Goal: Contribute content

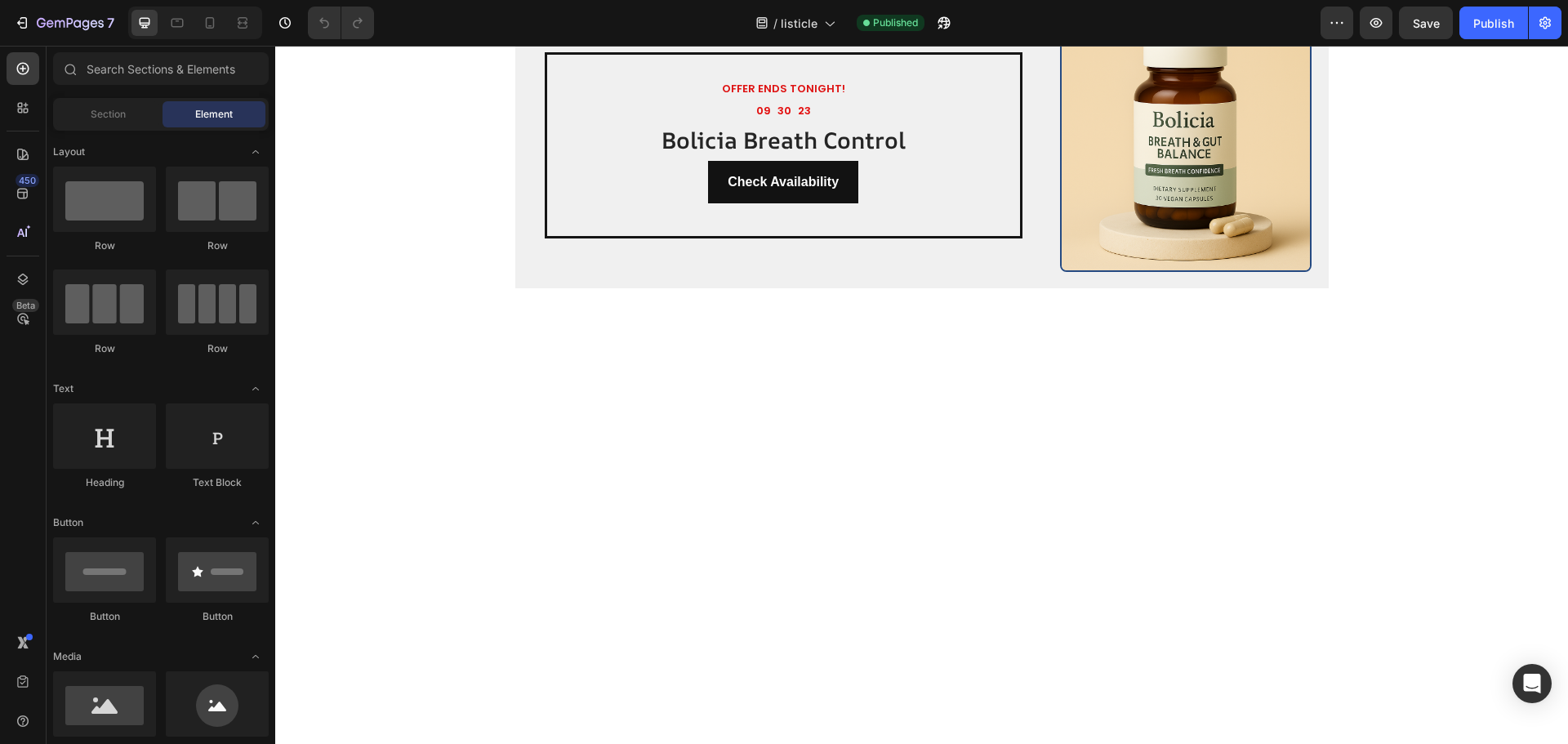
scroll to position [1307, 0]
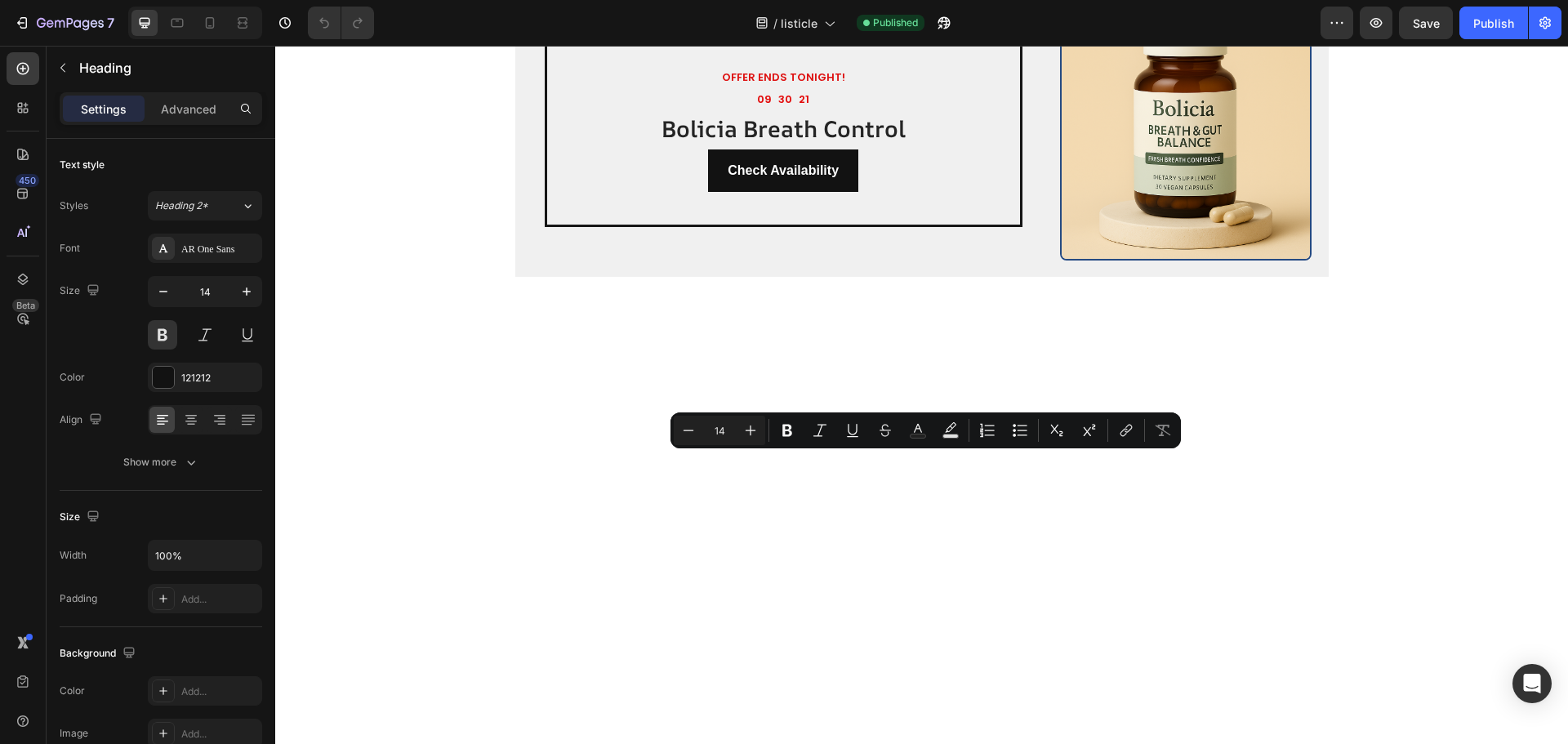
drag, startPoint x: 919, startPoint y: 461, endPoint x: 815, endPoint y: 480, distance: 105.7
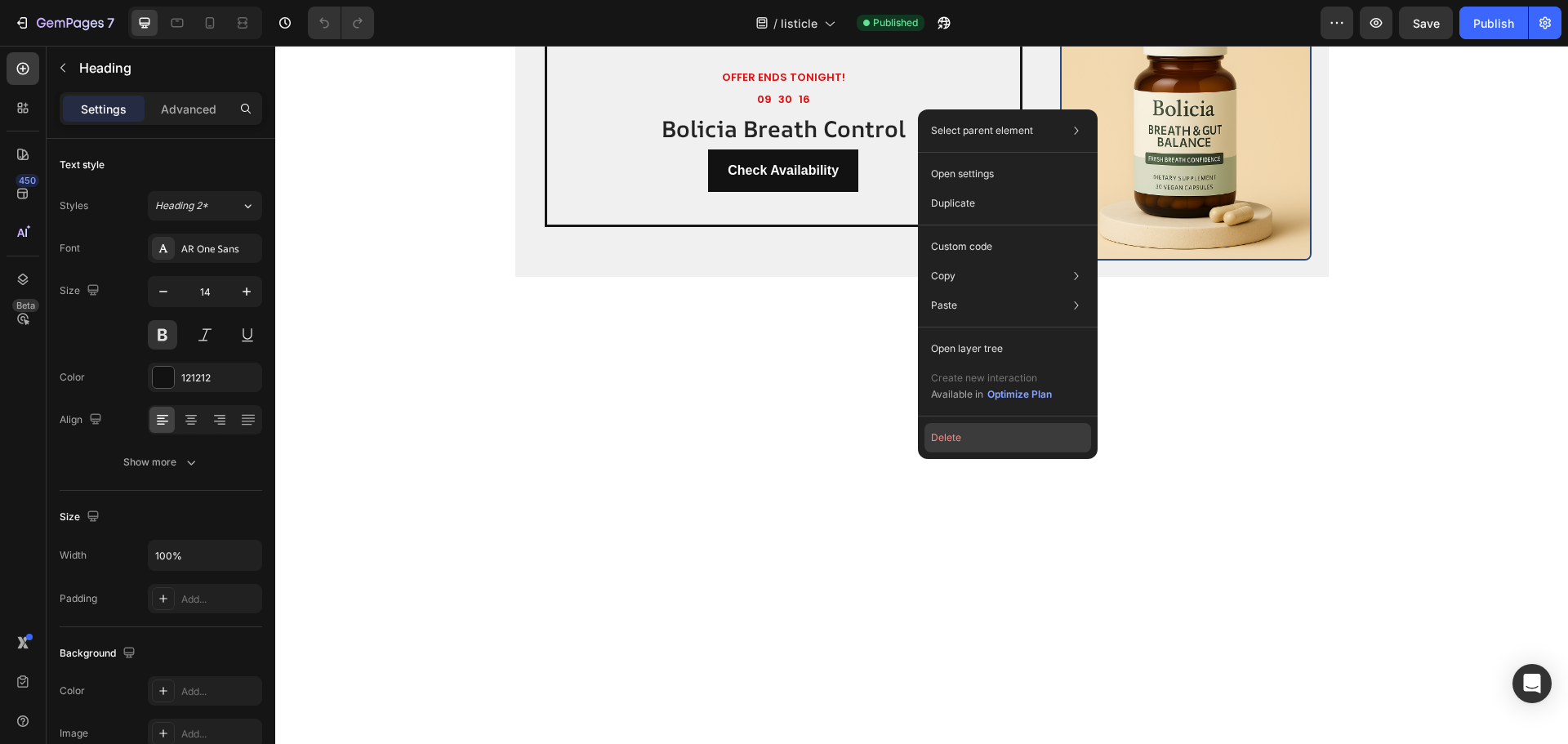
click at [965, 436] on button "Delete" at bounding box center [1008, 438] width 167 height 29
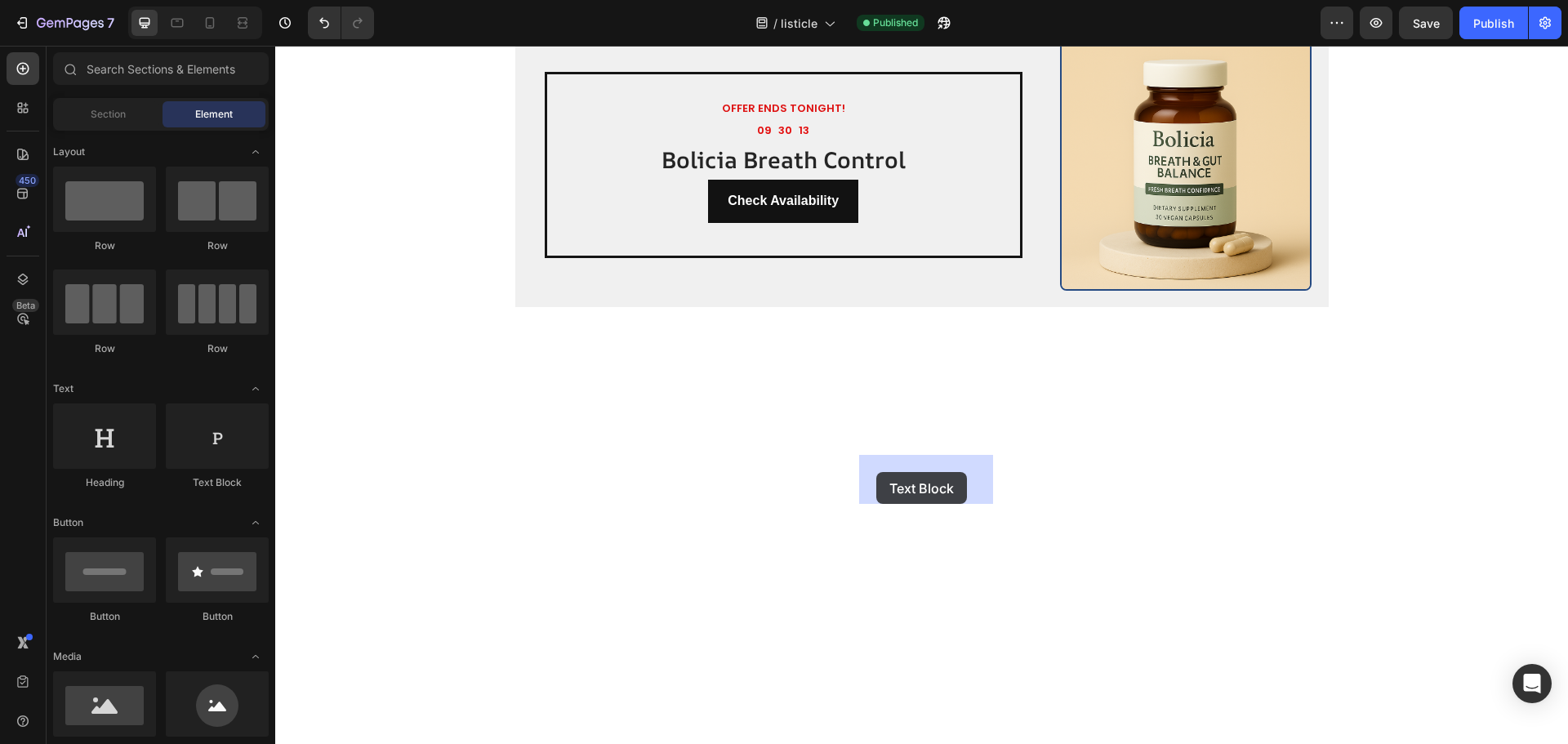
drag, startPoint x: 529, startPoint y: 507, endPoint x: 891, endPoint y: 477, distance: 363.2
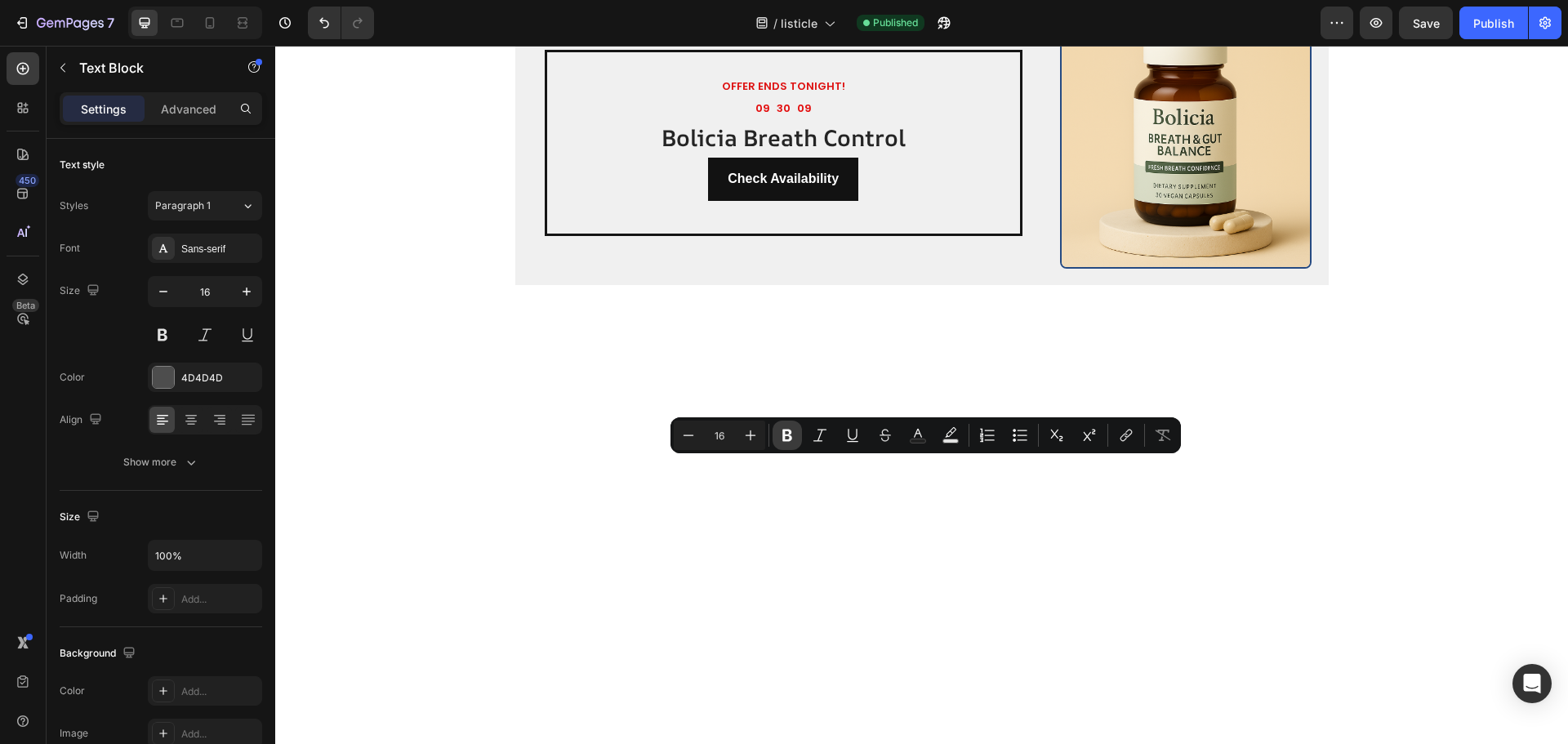
click at [779, 434] on icon "Editor contextual toolbar" at bounding box center [786, 435] width 16 height 16
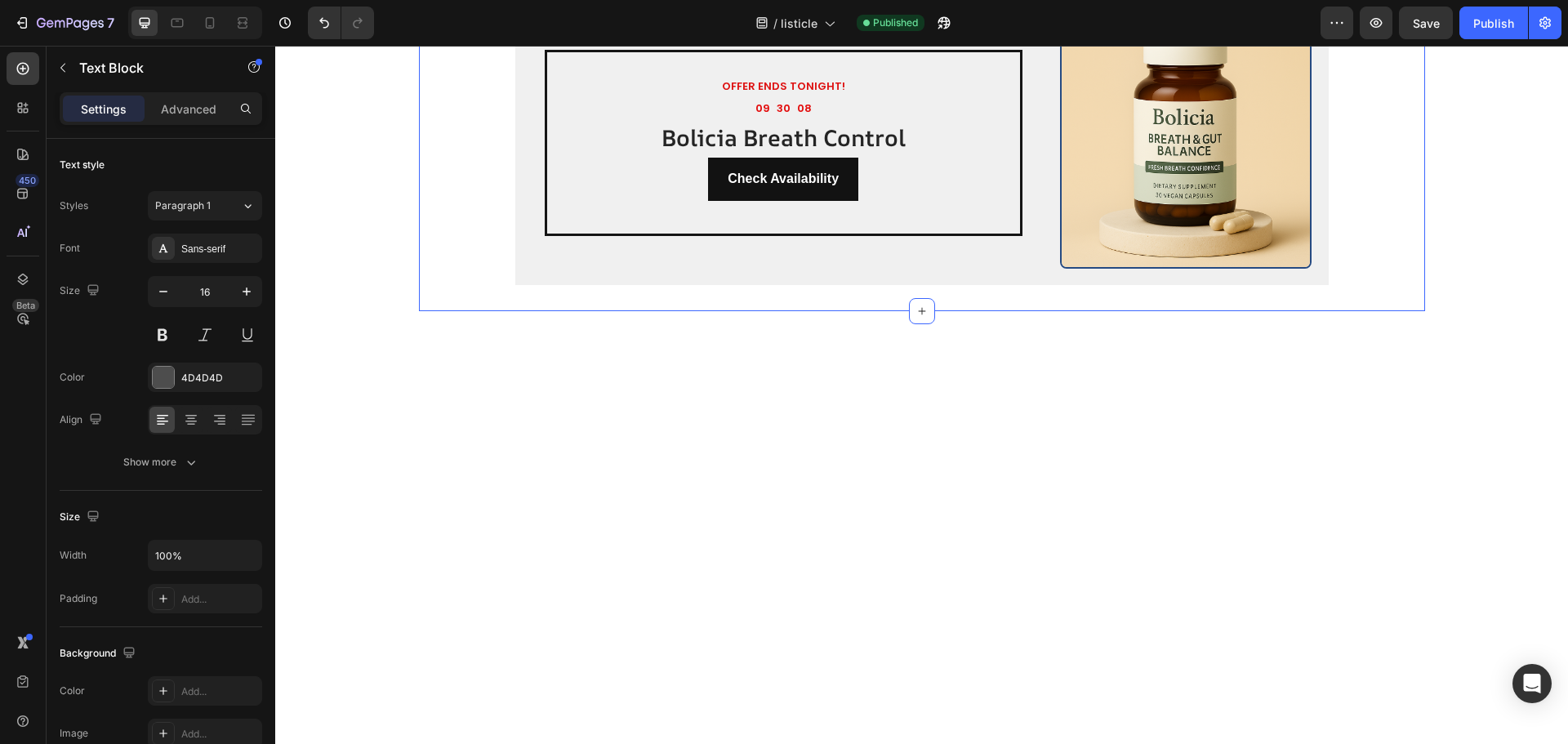
click at [798, 286] on div "OFFER ENDS TONIGHT! Text Block 09 30 08 Countdown Timer Bolicia Breath Control …" at bounding box center [922, 143] width 814 height 285
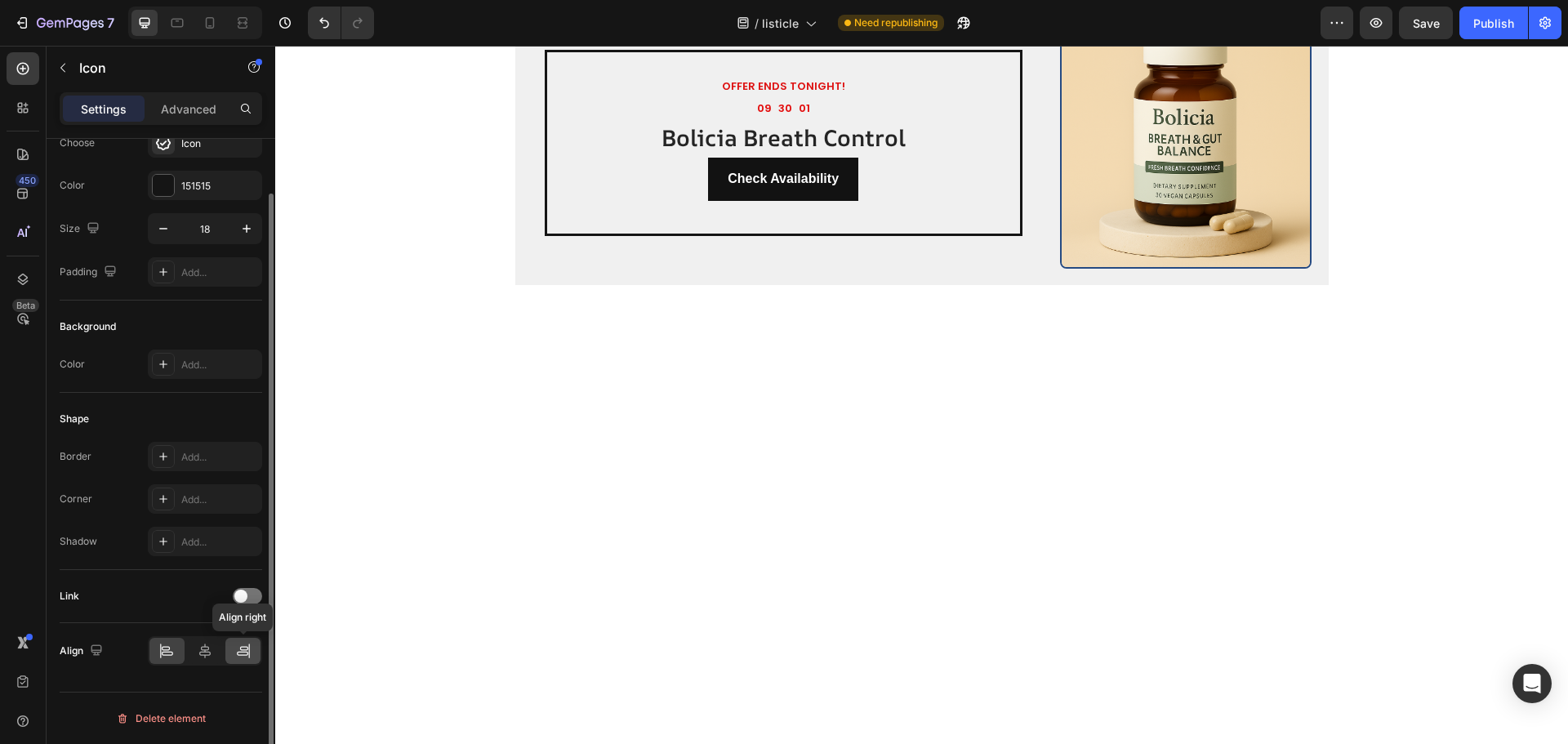
click at [232, 658] on div at bounding box center [243, 651] width 35 height 26
click at [244, 651] on icon at bounding box center [243, 651] width 16 height 16
click at [200, 649] on icon at bounding box center [204, 651] width 16 height 16
click at [459, 286] on div "Icon Icon Icon Icon Icon Icon List “I’ve spent years chewing gum and rinsing wi…" at bounding box center [922, 51] width 1006 height 468
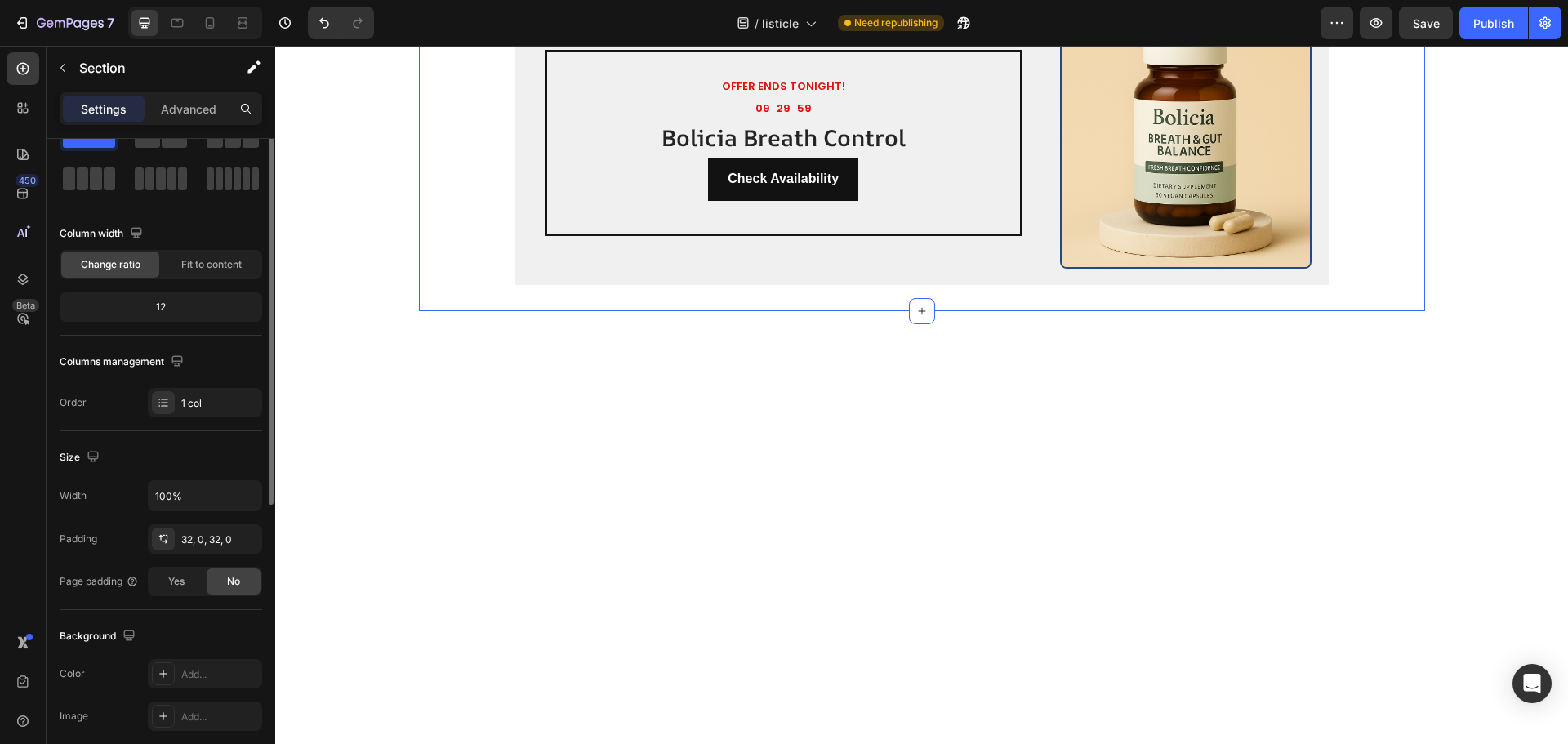
scroll to position [0, 0]
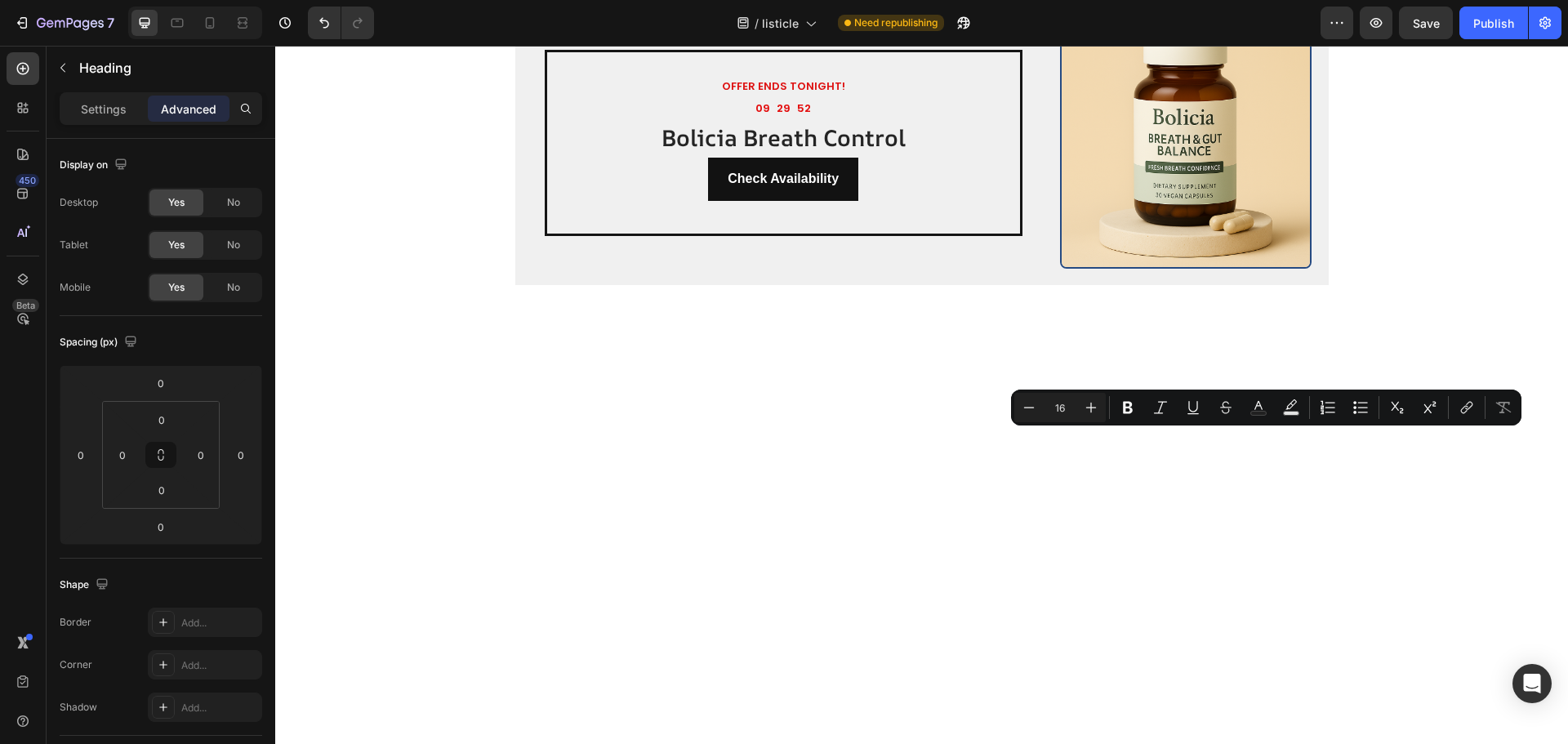
drag, startPoint x: 1249, startPoint y: 438, endPoint x: 1201, endPoint y: 477, distance: 61.8
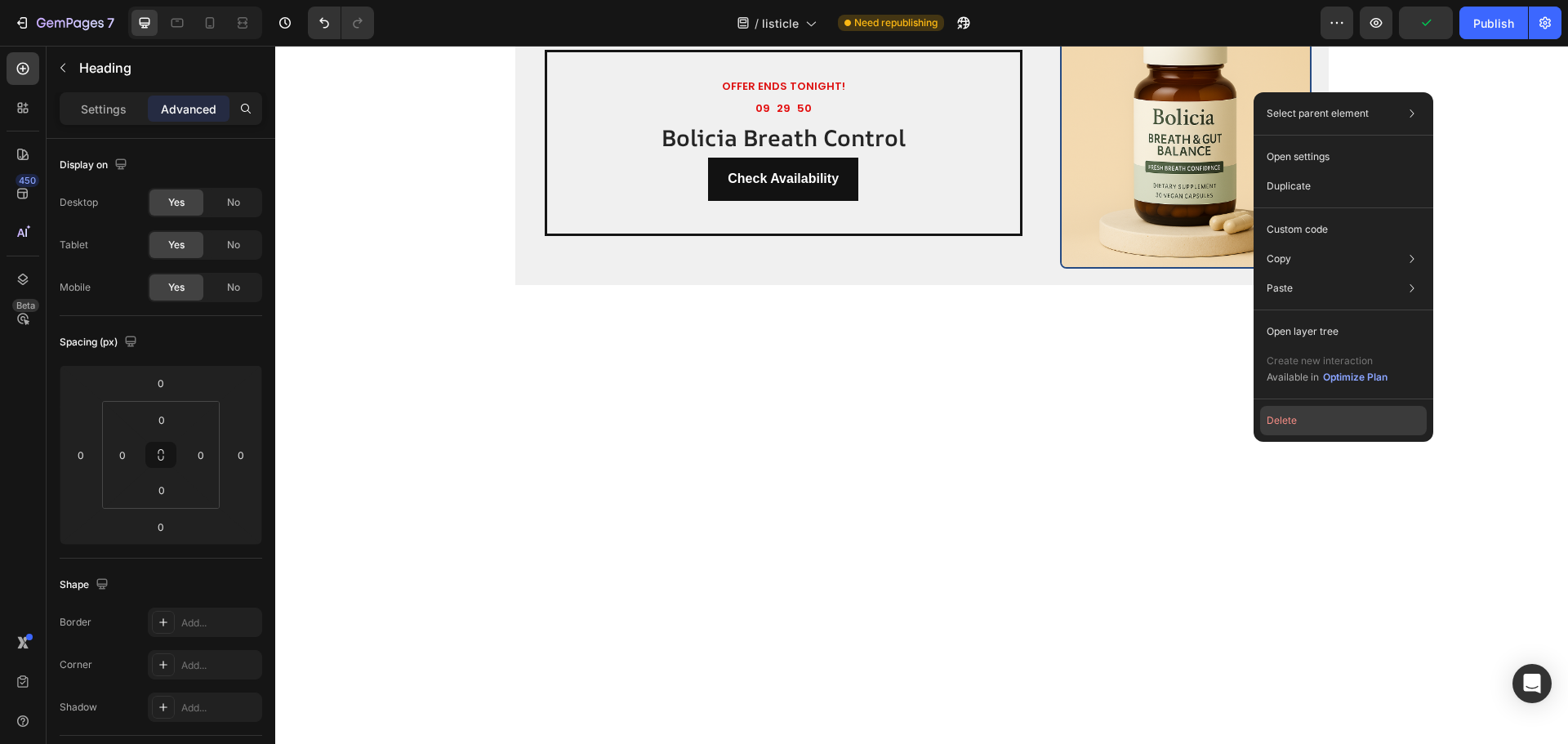
click at [1276, 422] on button "Delete" at bounding box center [1343, 420] width 167 height 29
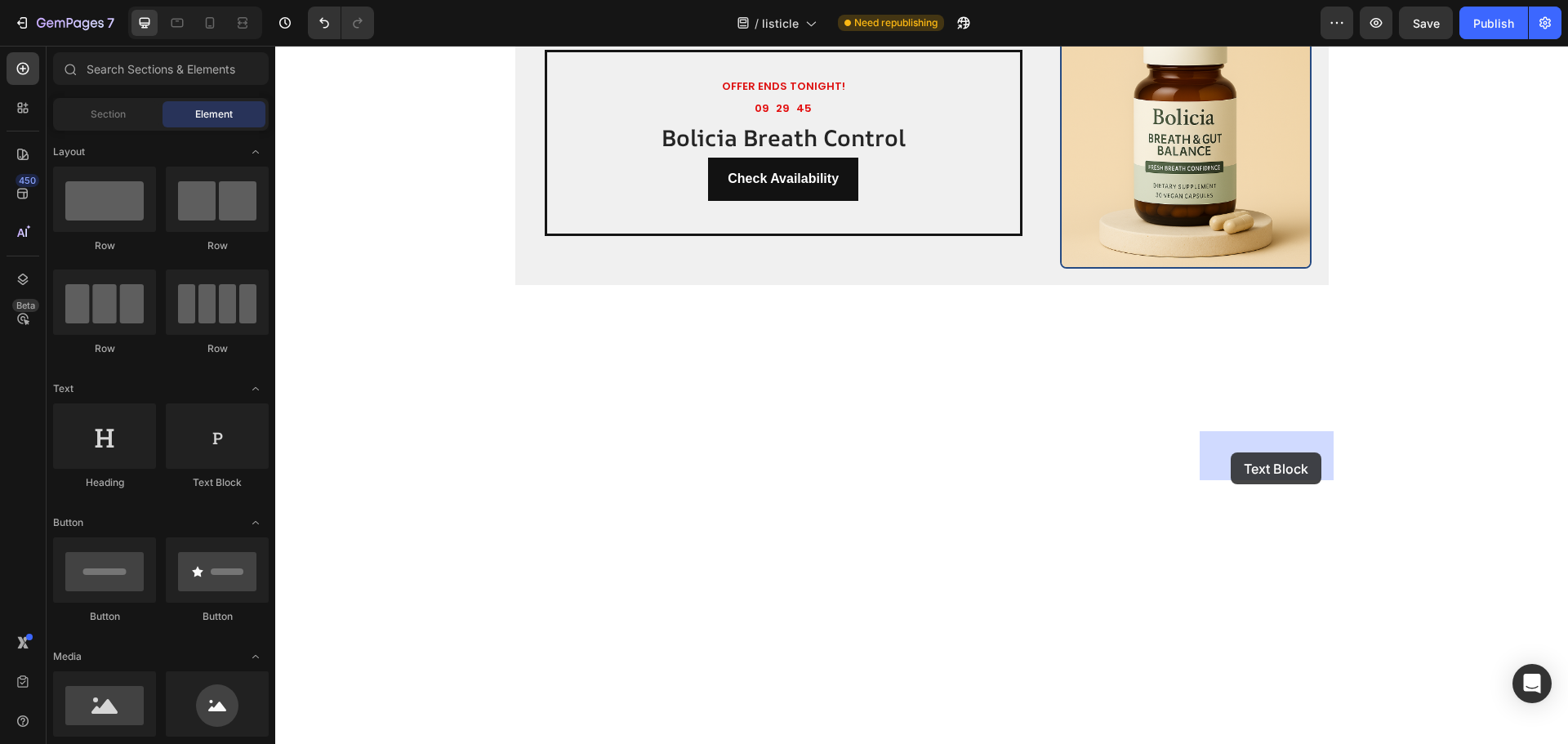
drag, startPoint x: 500, startPoint y: 489, endPoint x: 1231, endPoint y: 452, distance: 731.9
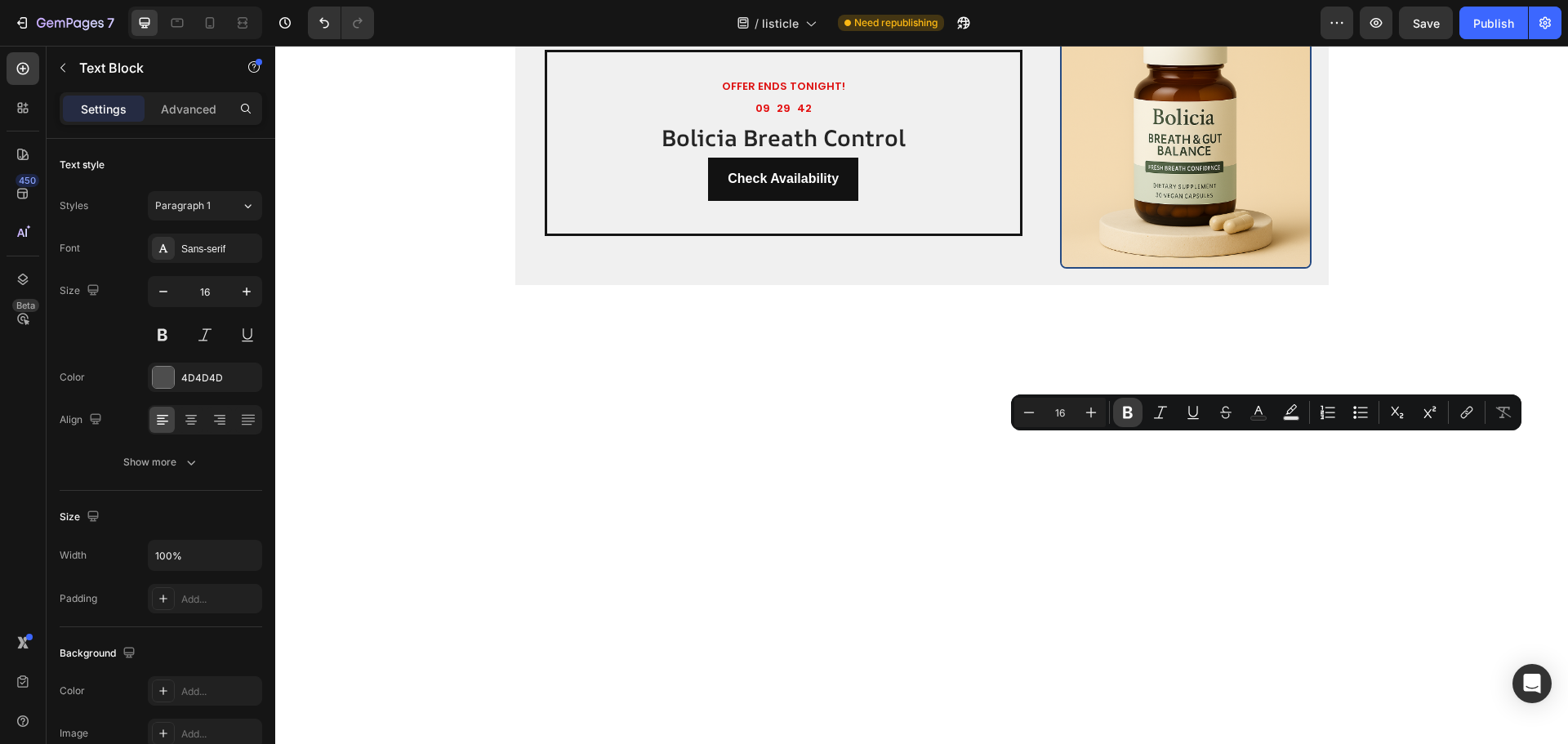
click at [1121, 415] on icon "Editor contextual toolbar" at bounding box center [1127, 412] width 16 height 16
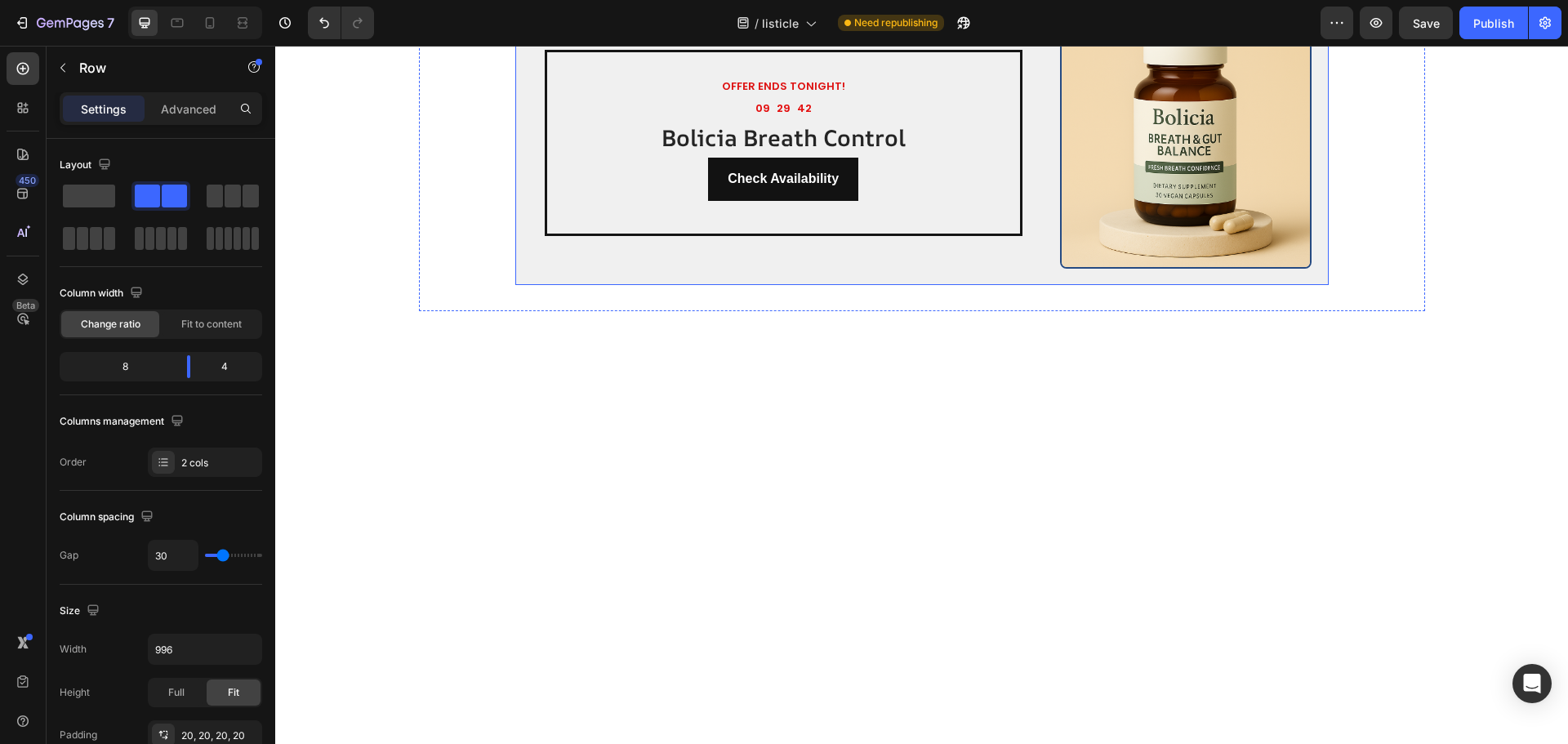
click at [811, 269] on div "OFFER ENDS TONIGHT! Text Block 09 29 42 Countdown Timer Bolicia Breath Control …" at bounding box center [784, 143] width 504 height 253
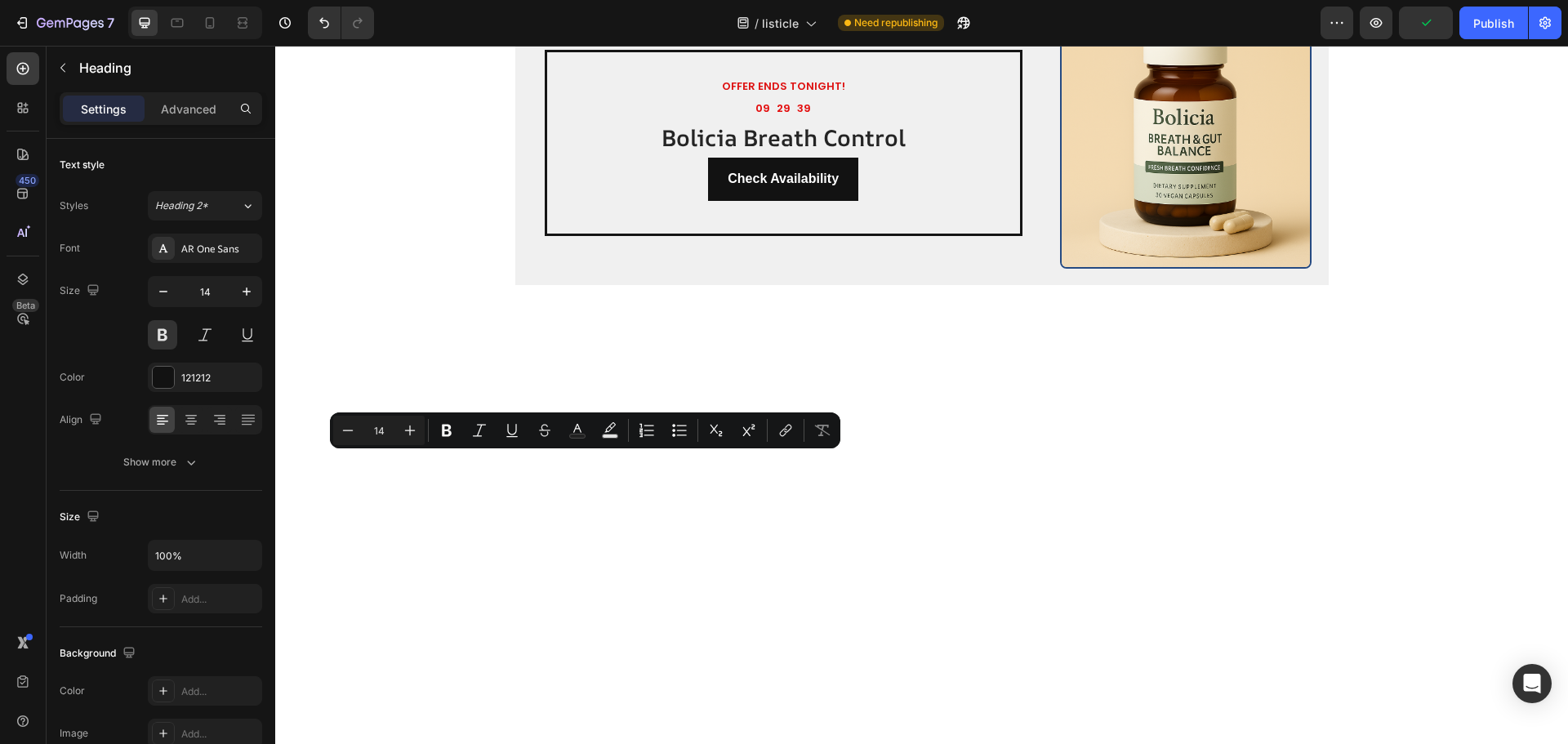
drag, startPoint x: 597, startPoint y: 461, endPoint x: 586, endPoint y: 472, distance: 15.6
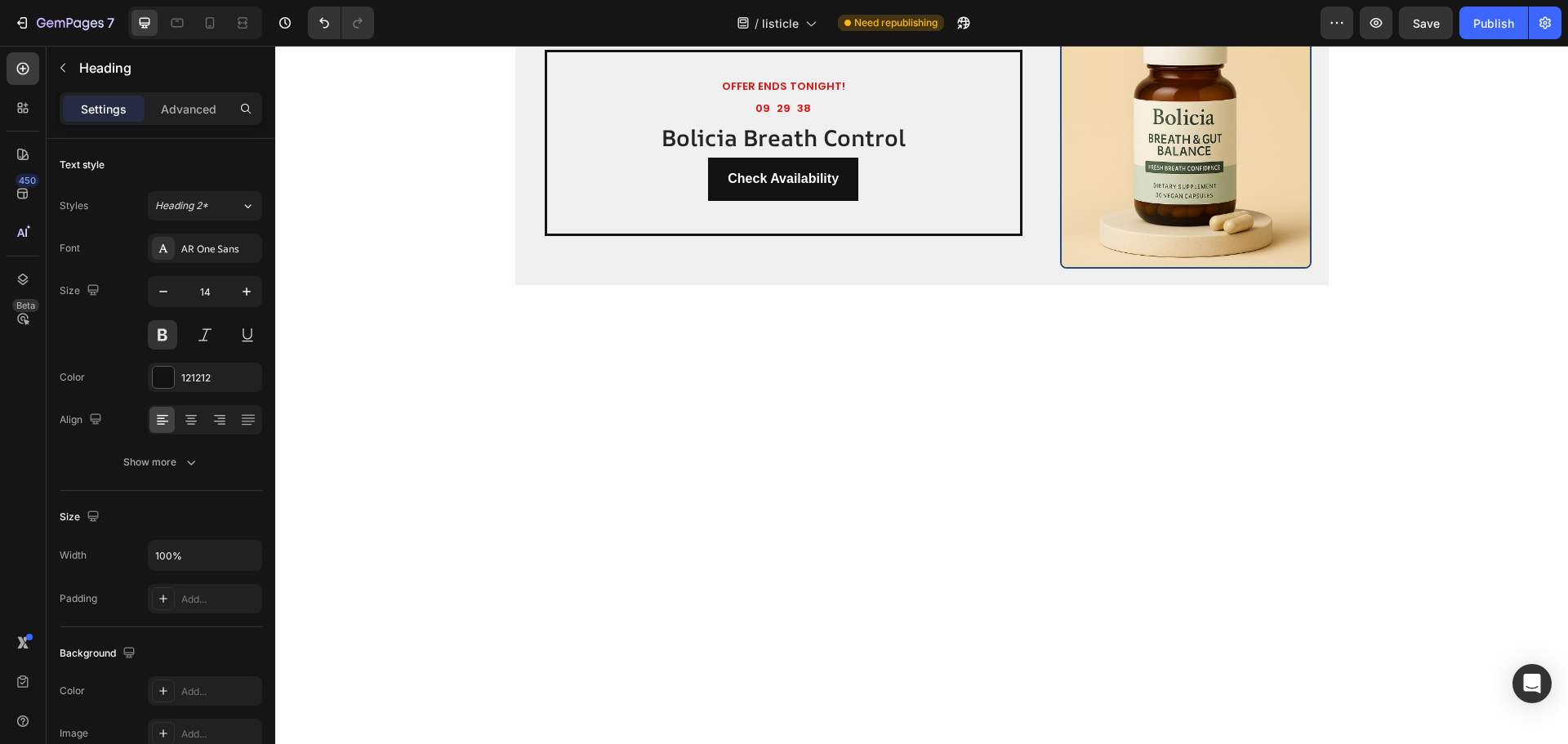
drag, startPoint x: 581, startPoint y: 463, endPoint x: 542, endPoint y: 469, distance: 39.5
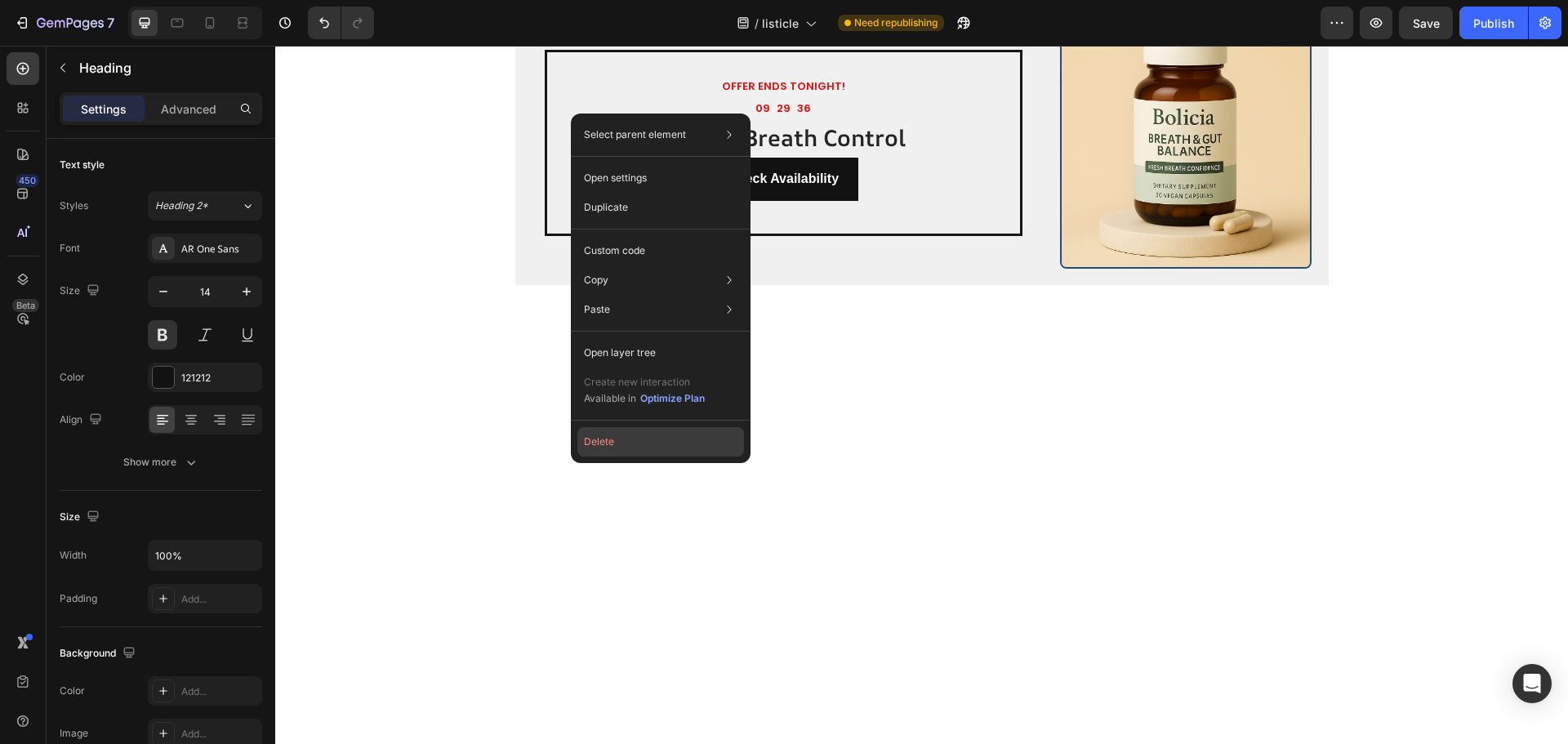
click at [601, 442] on button "Delete" at bounding box center [661, 442] width 167 height 29
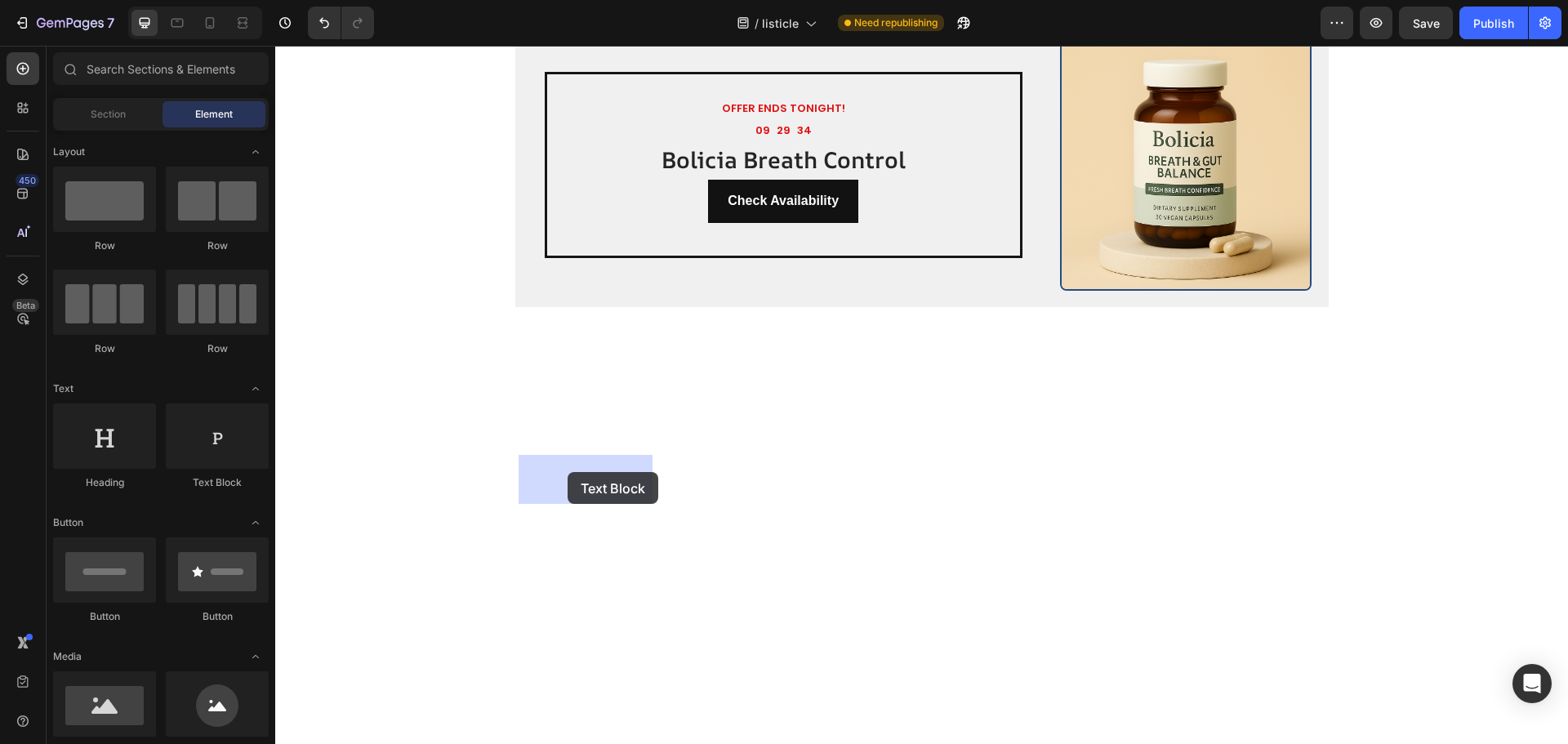
drag, startPoint x: 484, startPoint y: 458, endPoint x: 567, endPoint y: 472, distance: 84.2
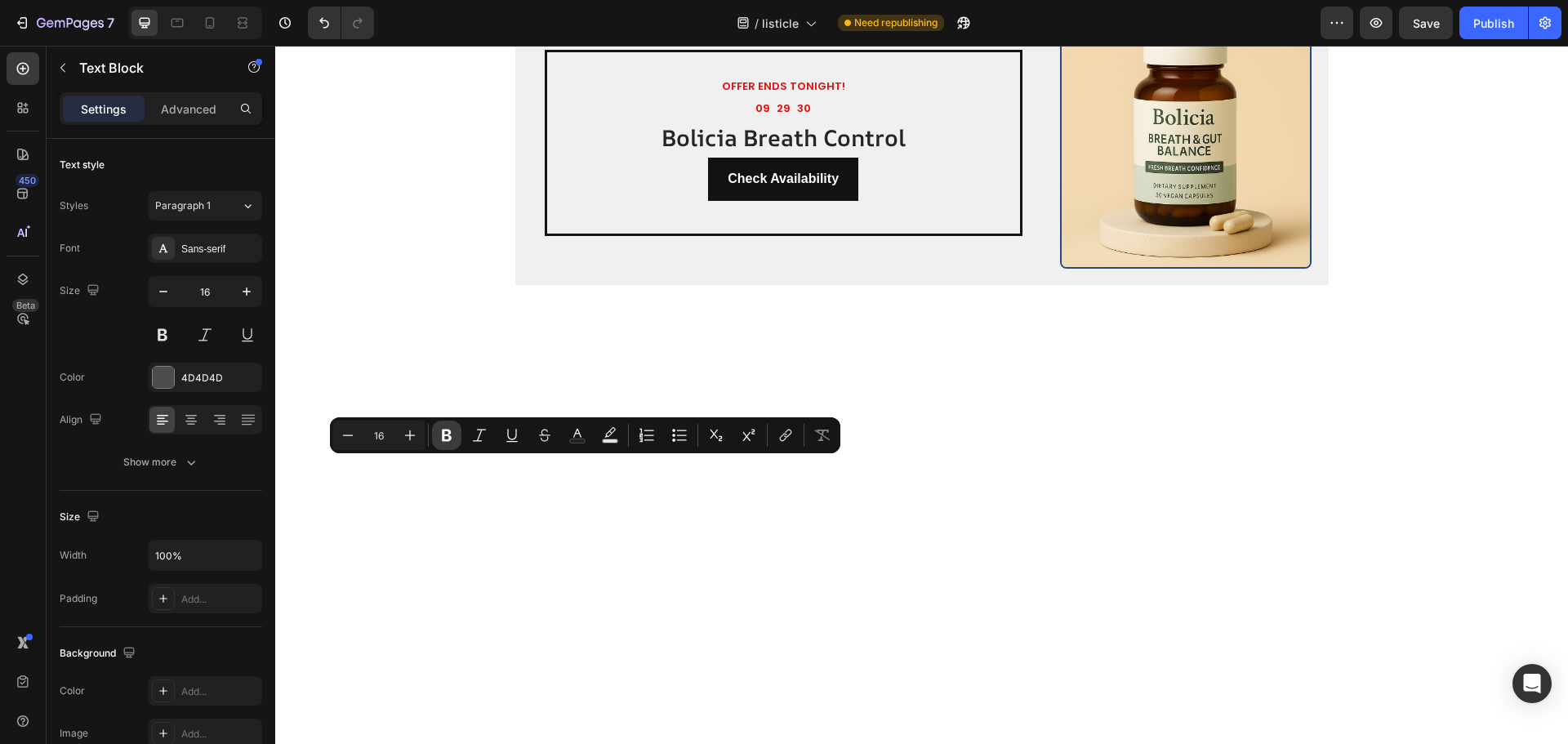
click at [447, 434] on icon "Editor contextual toolbar" at bounding box center [446, 435] width 16 height 16
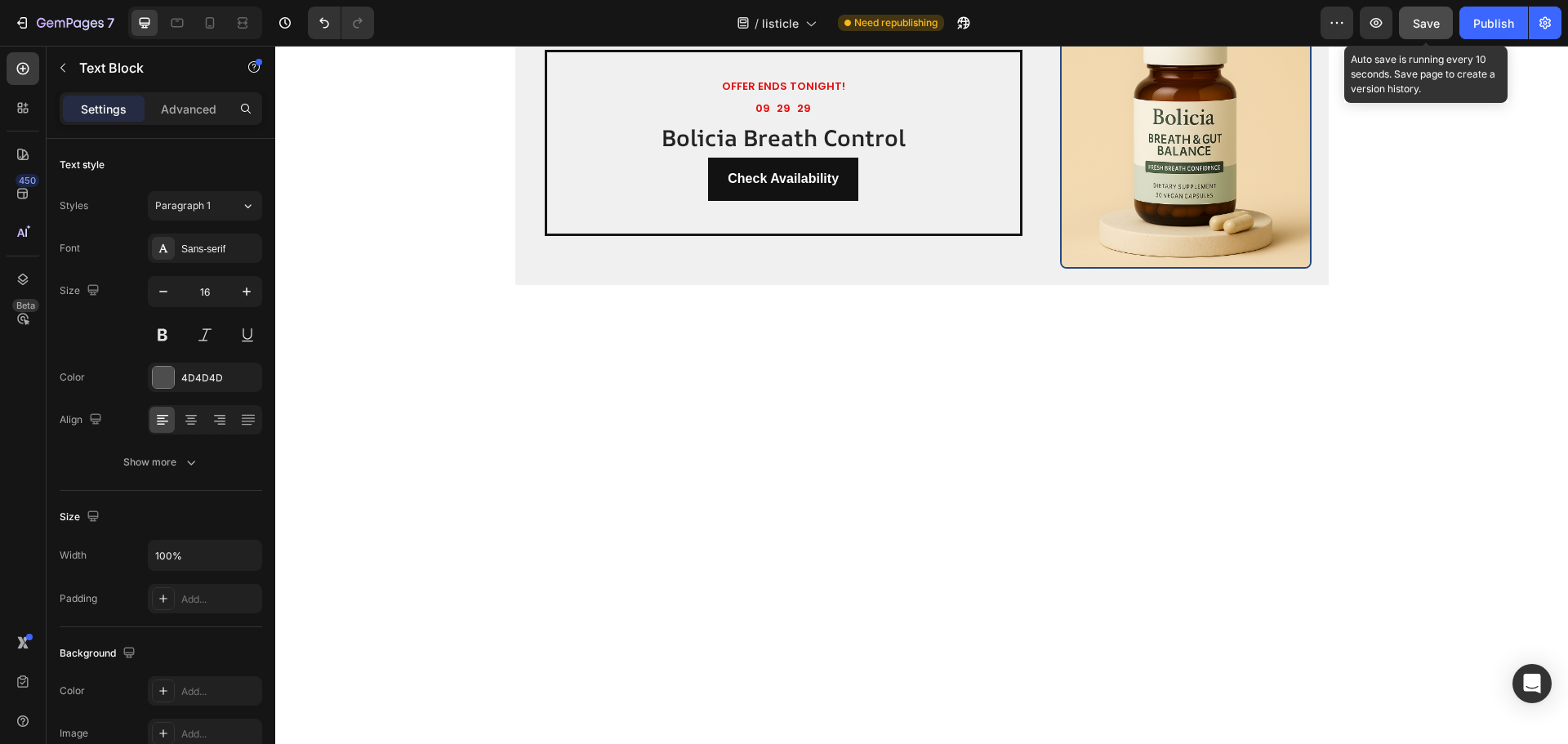
click at [1415, 21] on span "Save" at bounding box center [1427, 23] width 27 height 14
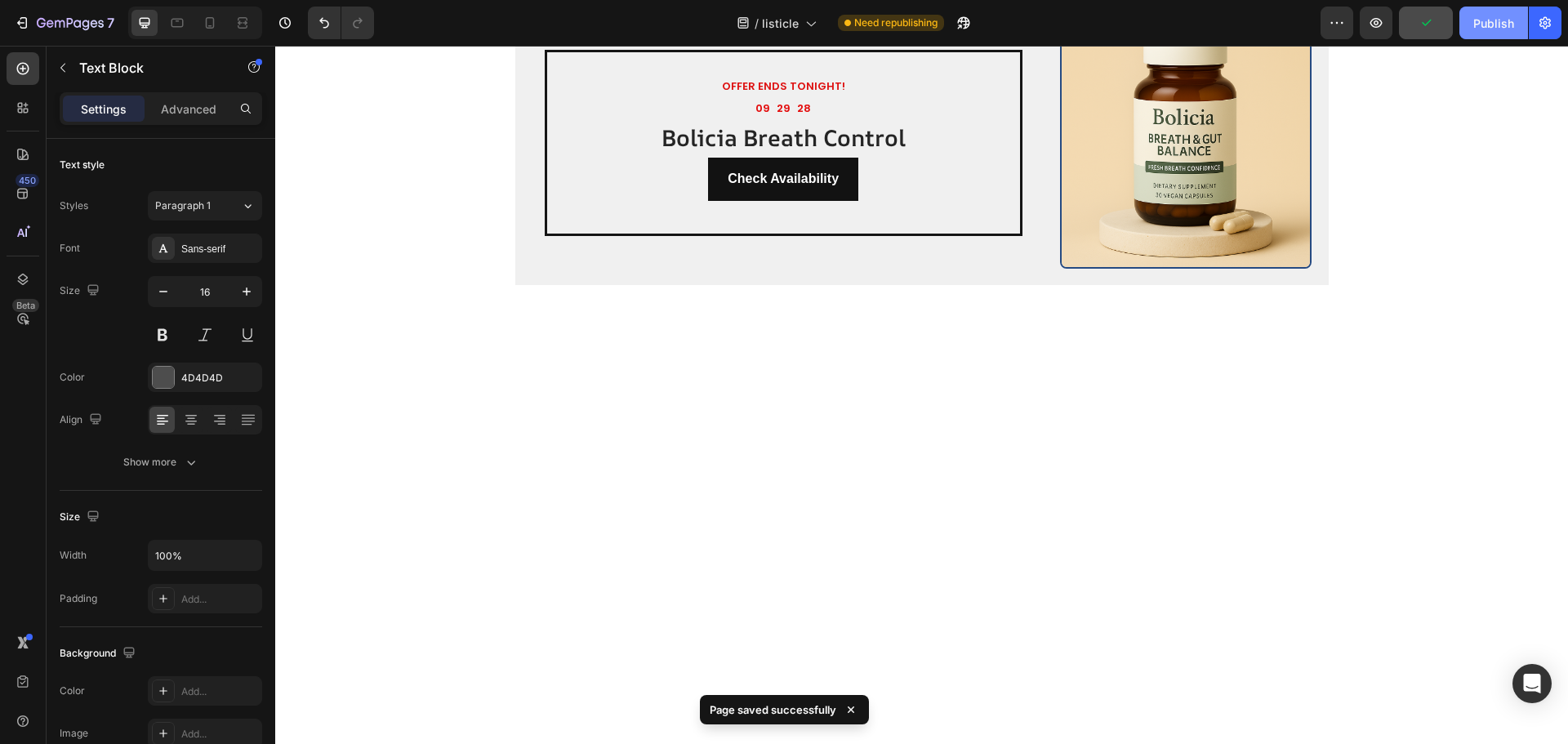
click at [1492, 34] on button "Publish" at bounding box center [1493, 23] width 69 height 33
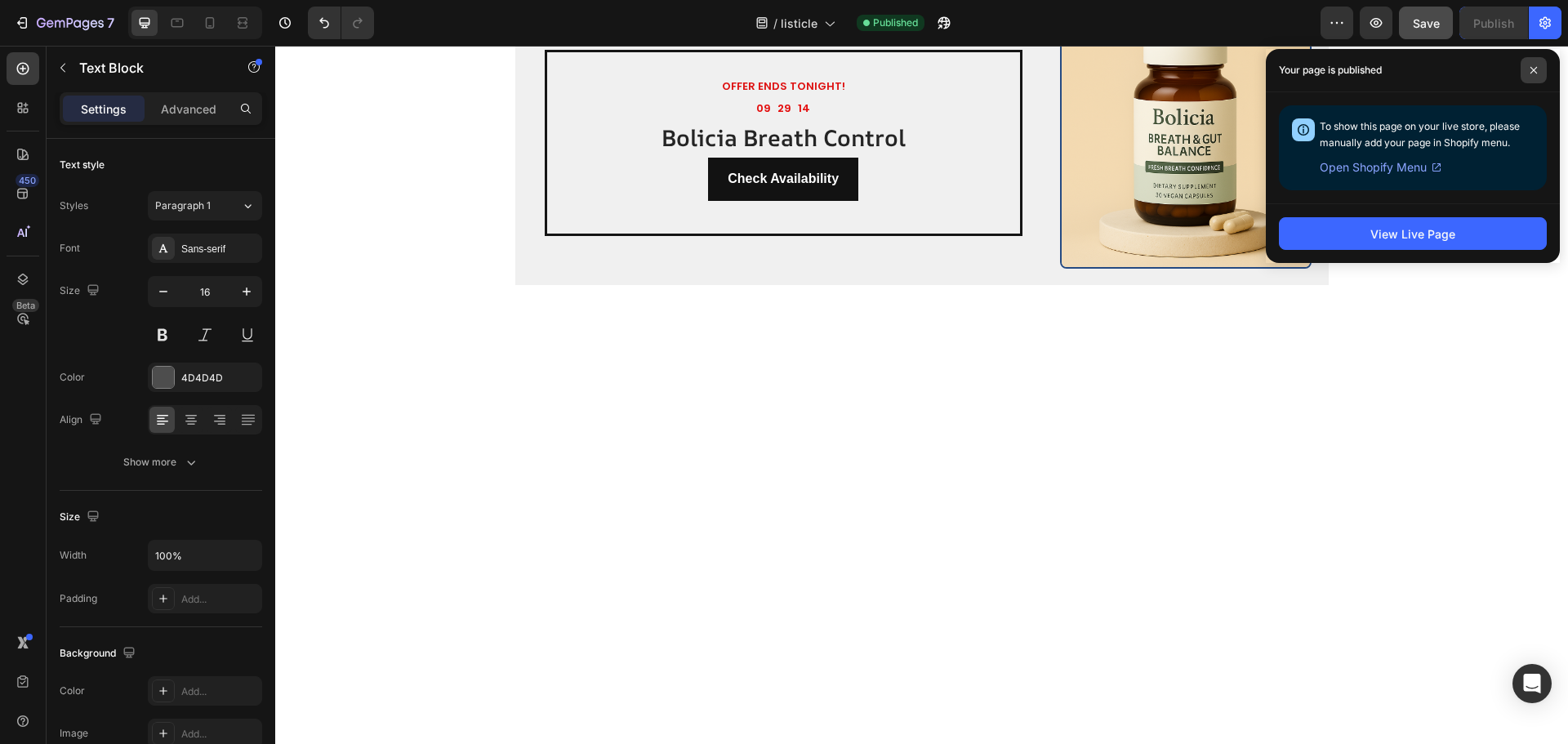
click at [1538, 61] on span at bounding box center [1533, 70] width 26 height 26
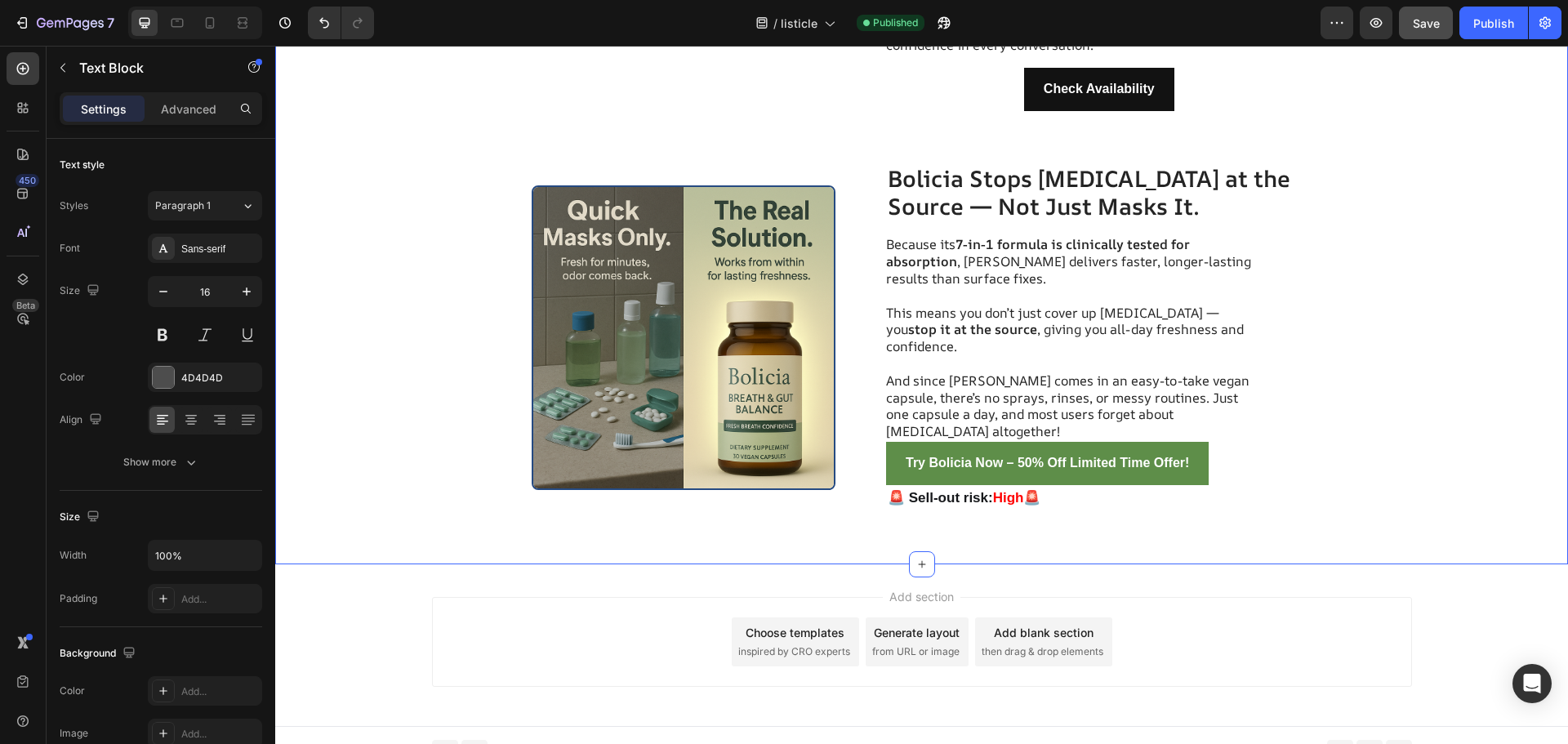
scroll to position [4510, 0]
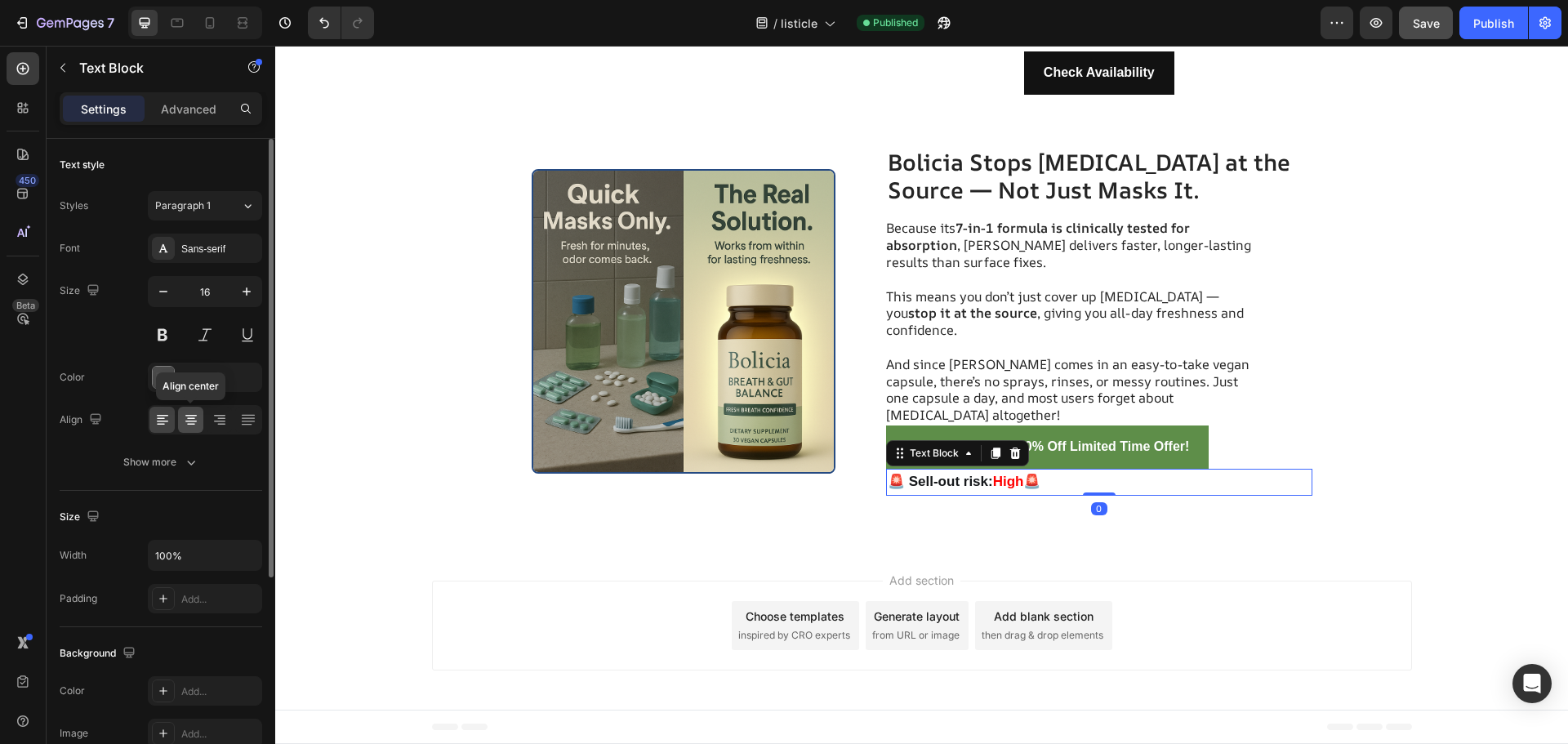
click at [181, 416] on div at bounding box center [191, 419] width 25 height 26
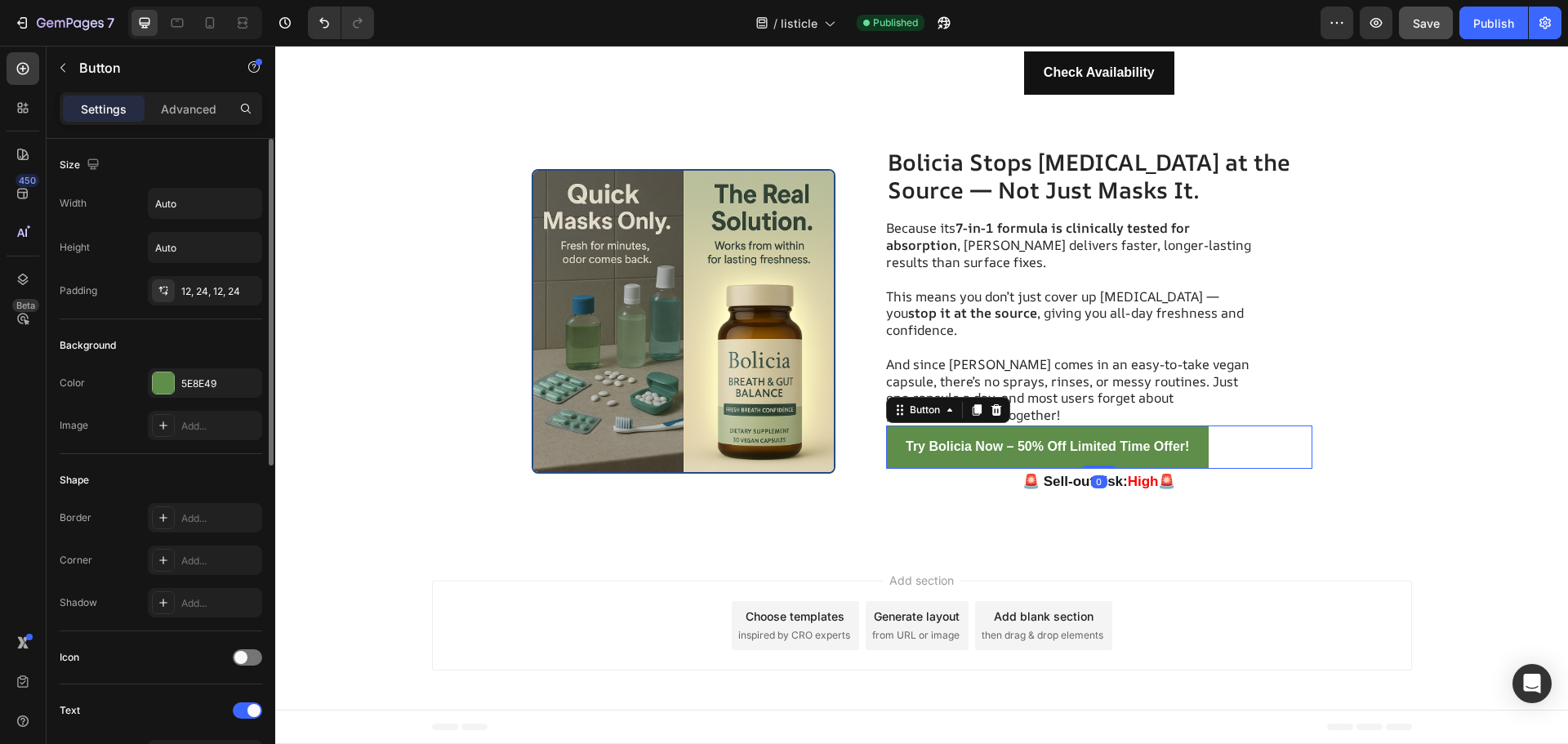
click at [134, 300] on div "Padding 12, 24, 12, 24" at bounding box center [161, 291] width 202 height 29
click at [1264, 446] on div "Try Bolicia Now – 50% Off Limited Time Offer! Button 0" at bounding box center [1099, 447] width 426 height 44
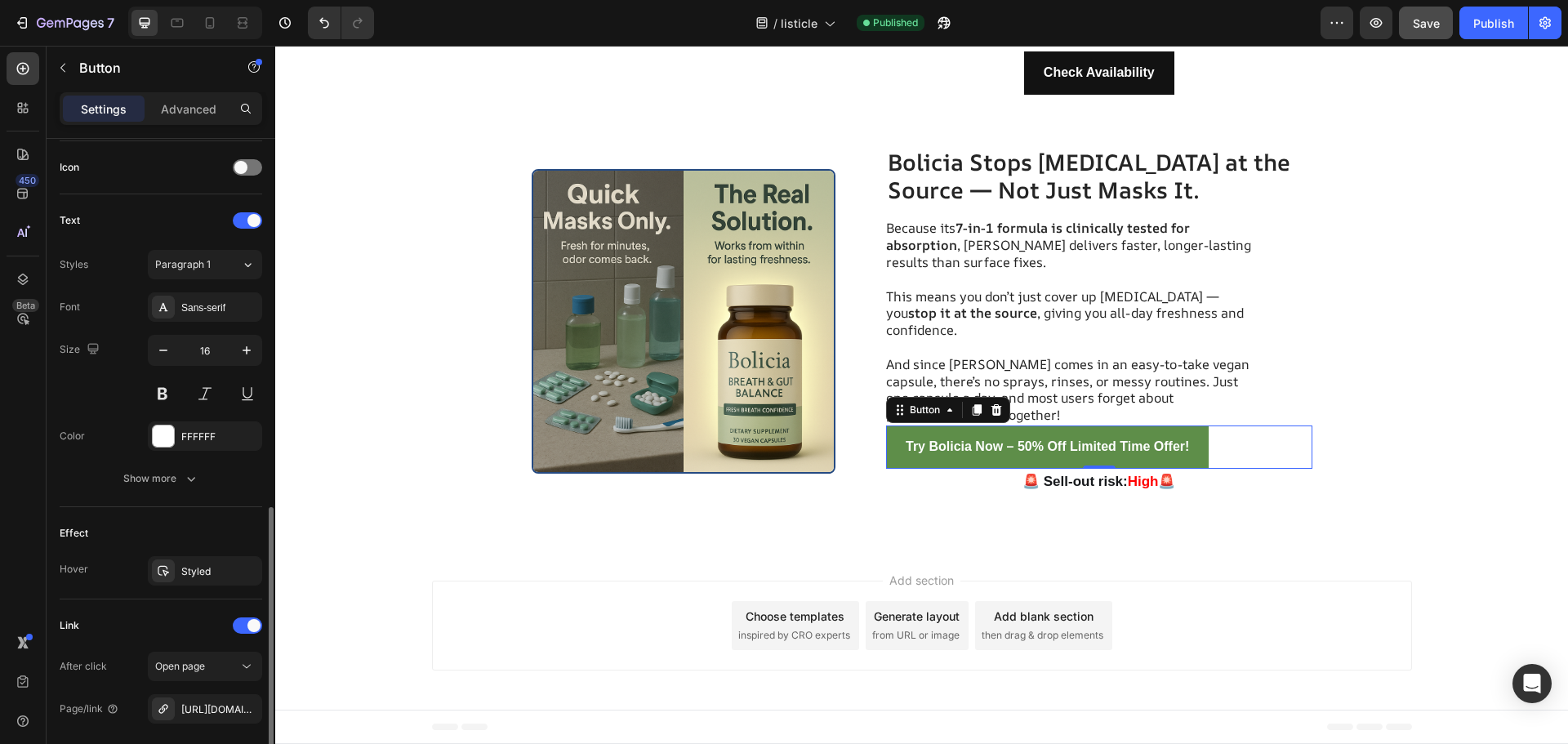
scroll to position [647, 0]
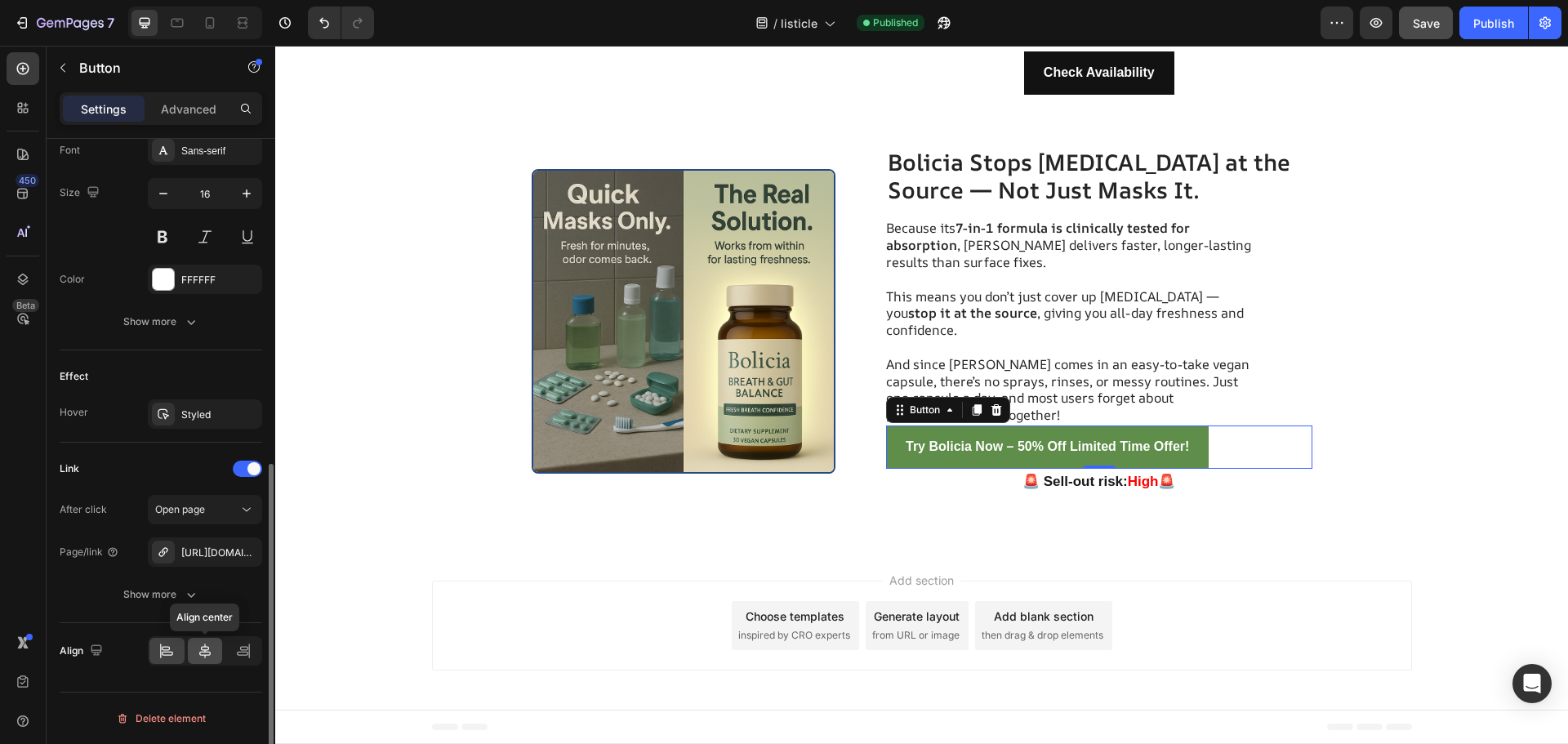
click at [213, 655] on div at bounding box center [205, 651] width 35 height 26
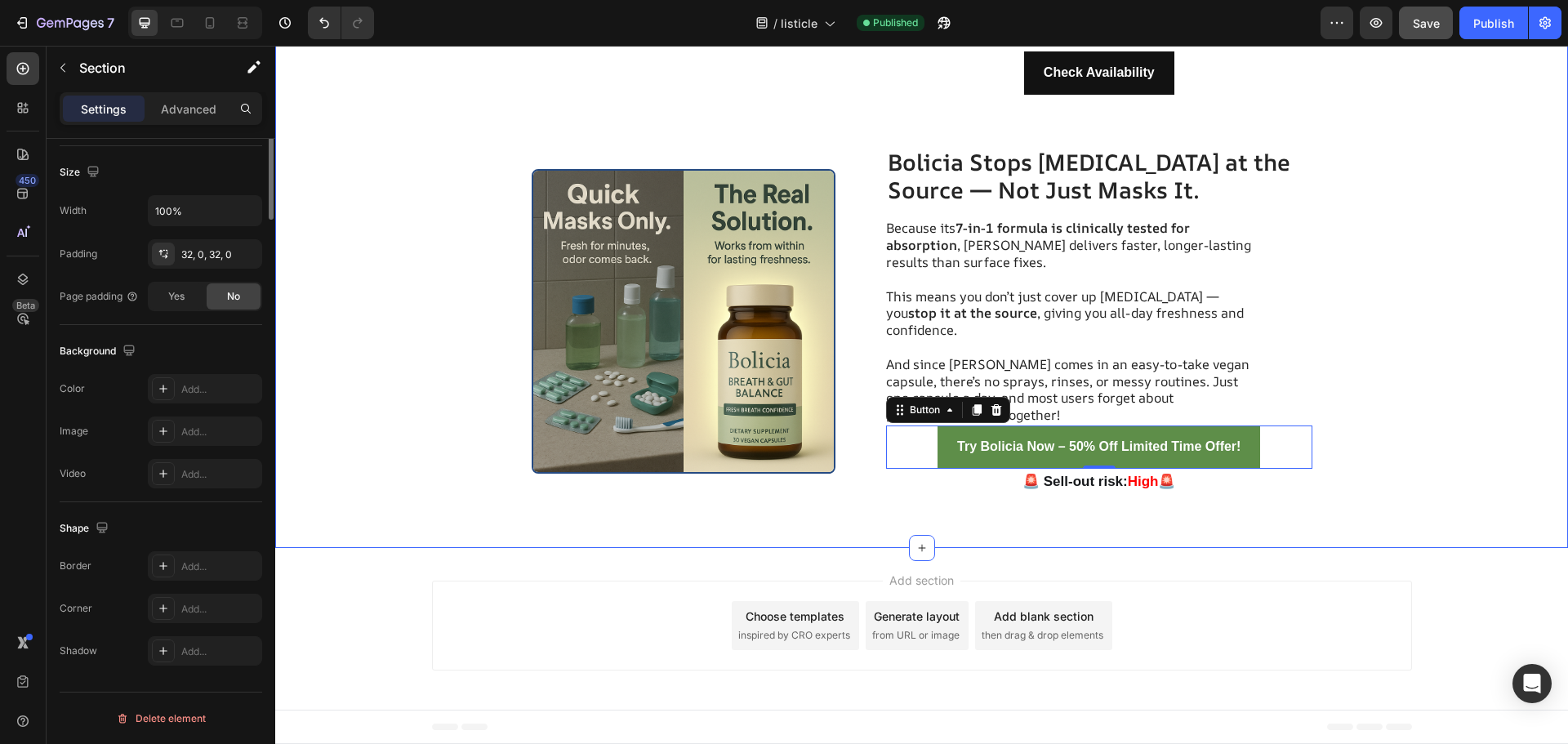
scroll to position [0, 0]
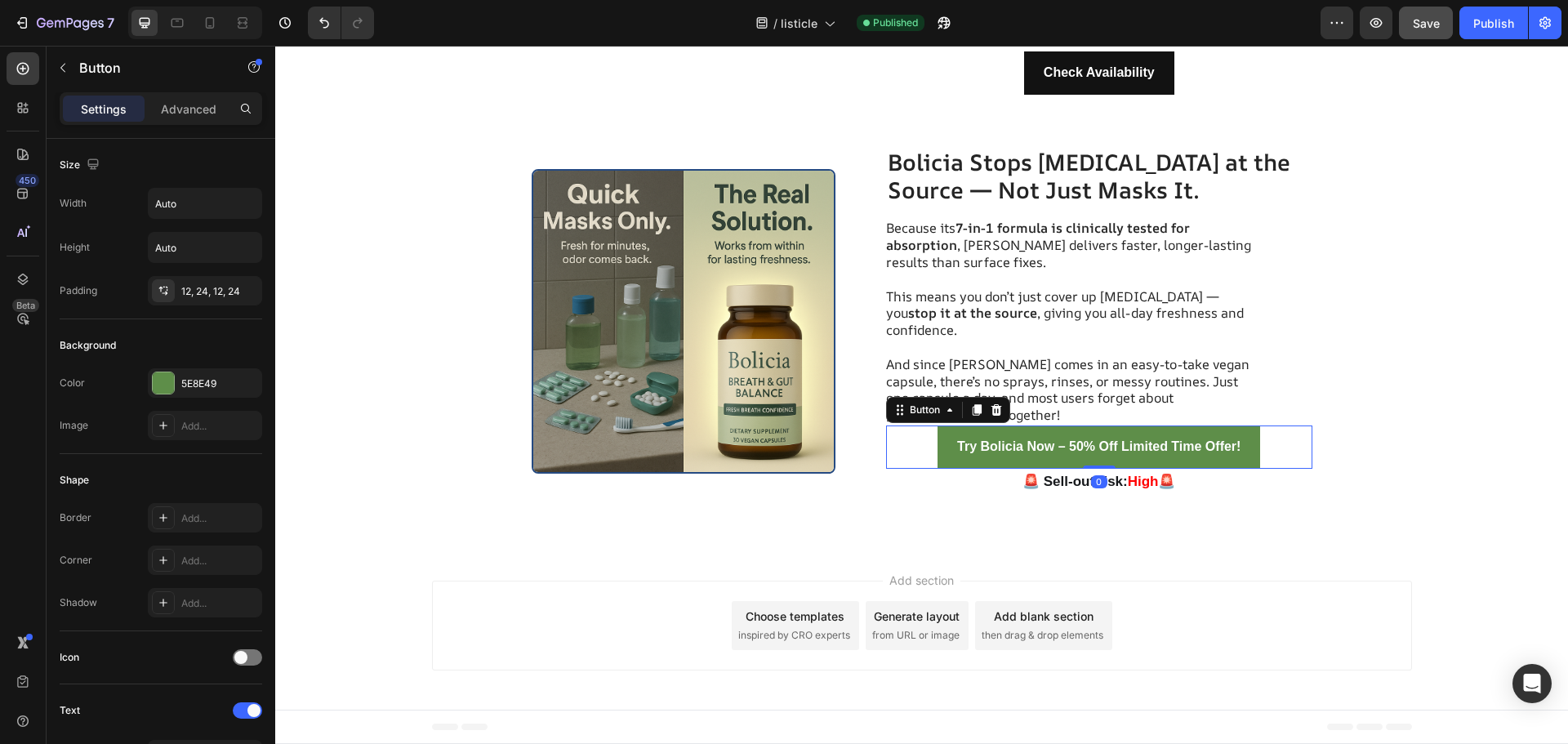
click at [1262, 448] on div "Try Bolicia Now – 50% Off Limited Time Offer! Button 0" at bounding box center [1099, 447] width 426 height 44
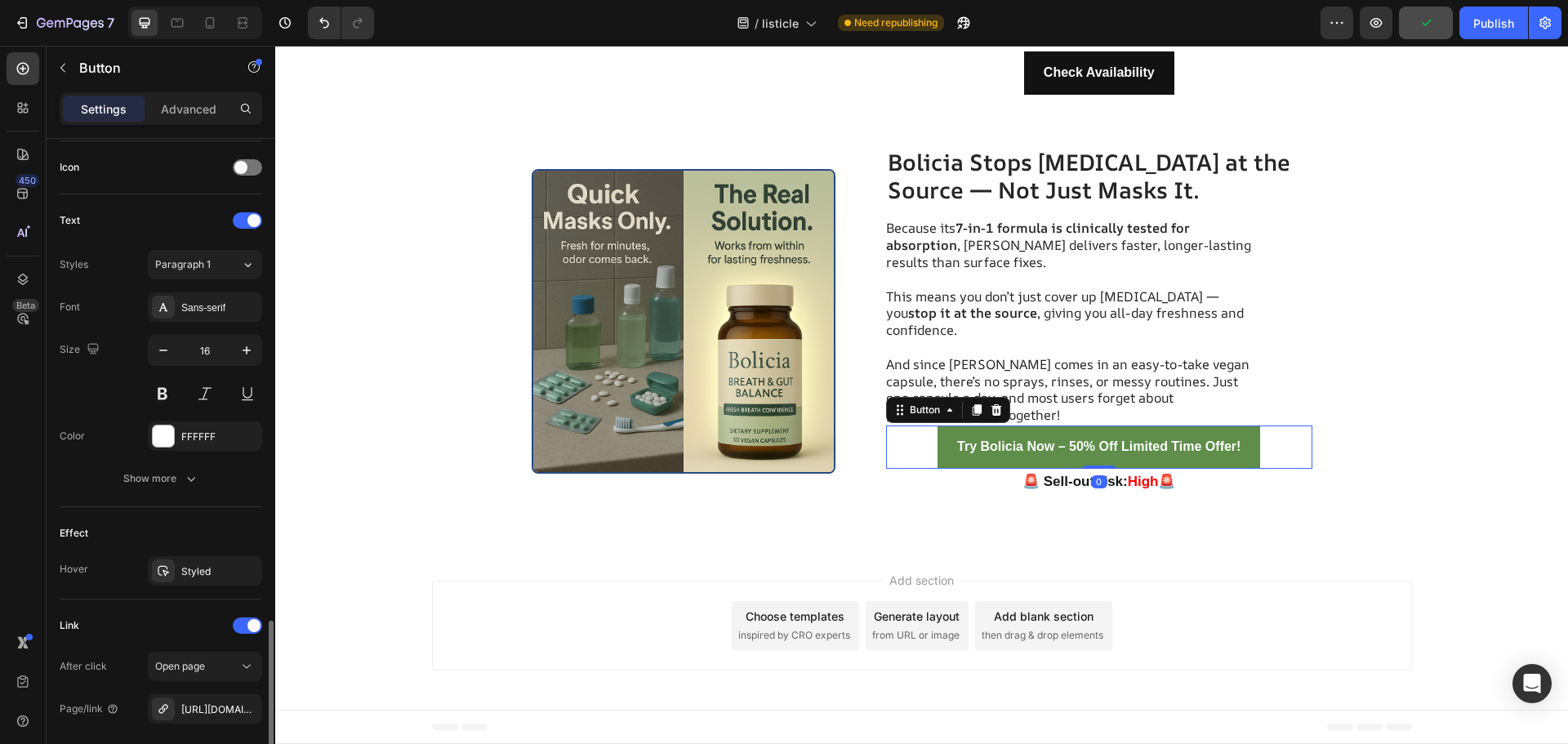
scroll to position [647, 0]
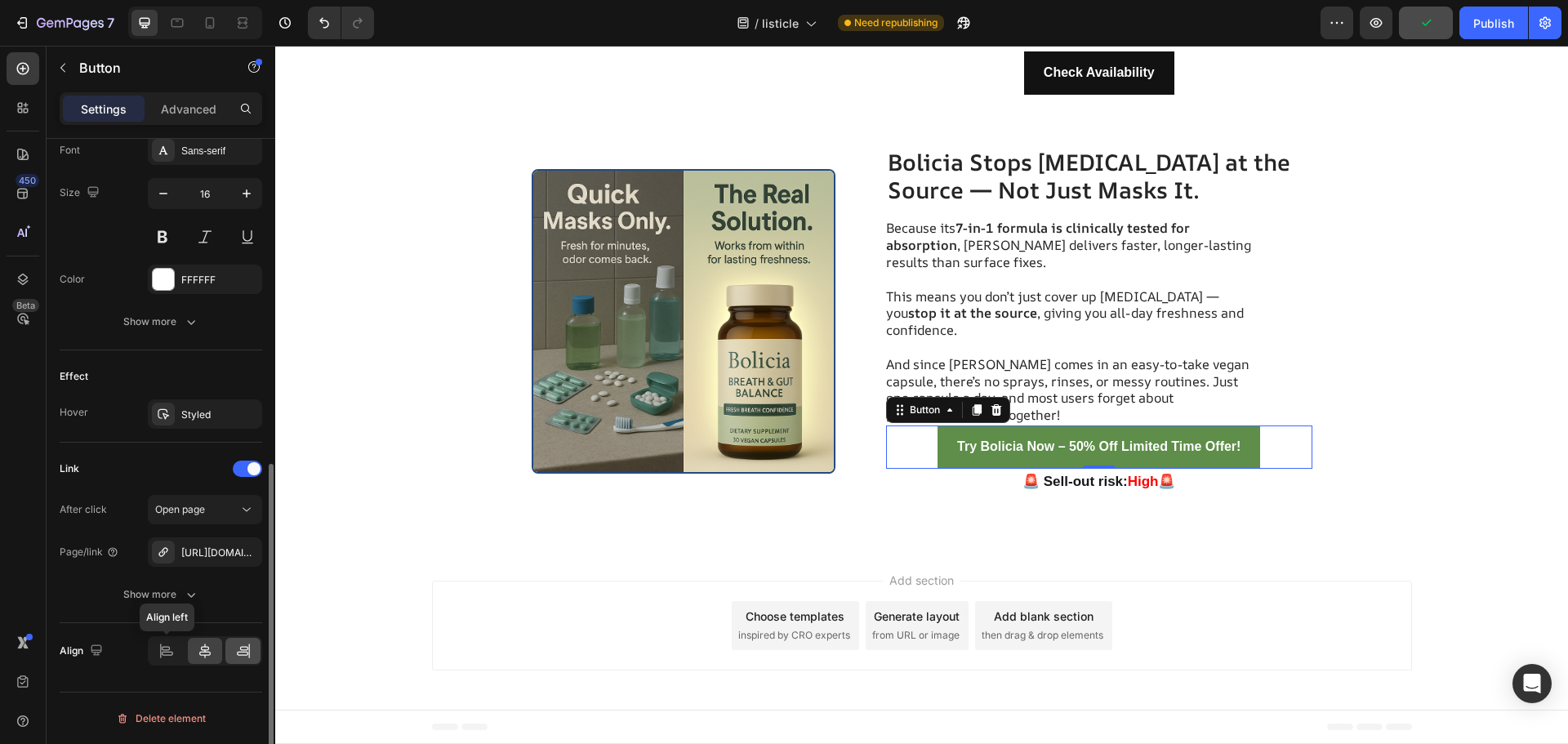
click at [169, 650] on icon at bounding box center [166, 648] width 8 height 4
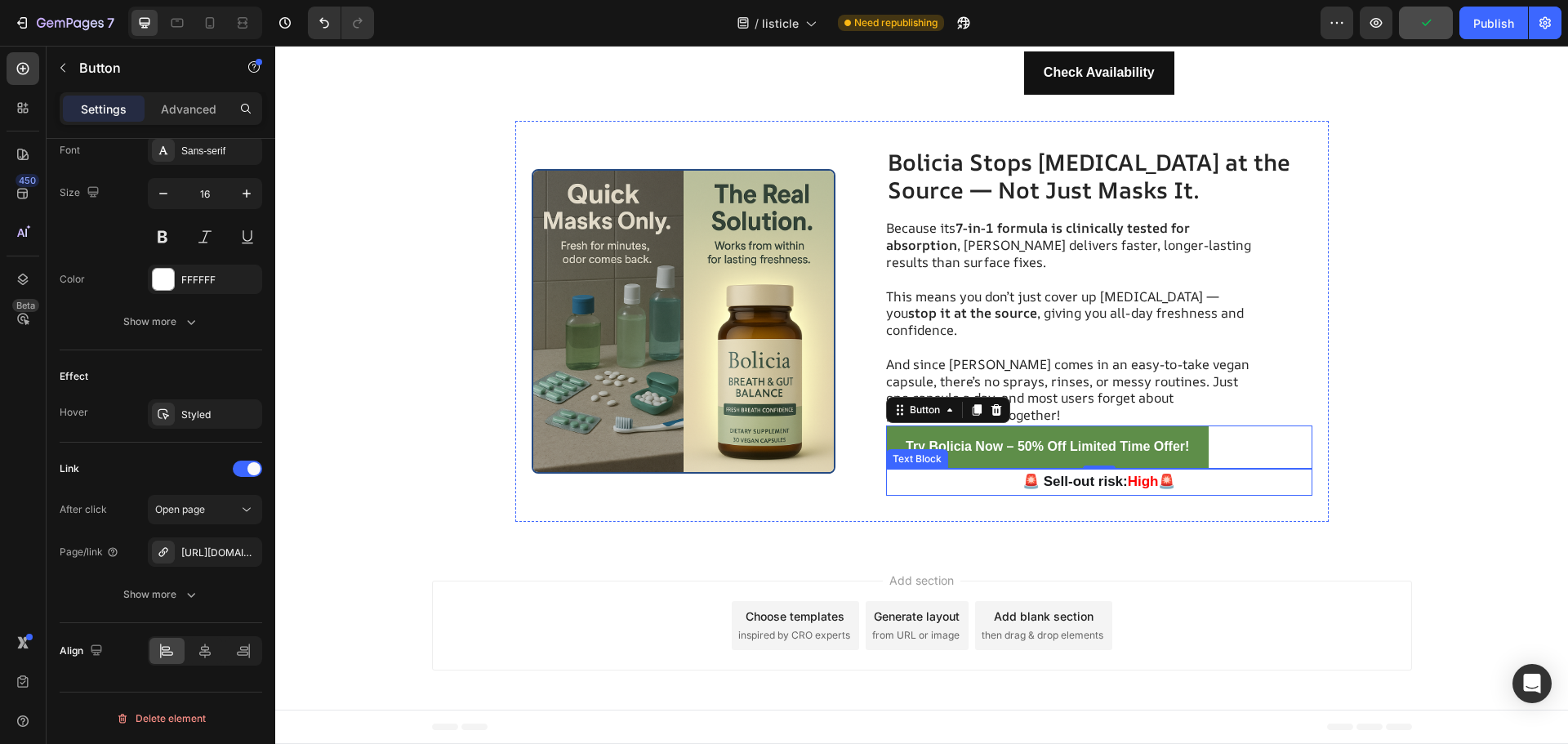
click at [1206, 488] on p "🚨 Sell-out risk: High 🚨" at bounding box center [1099, 482] width 423 height 23
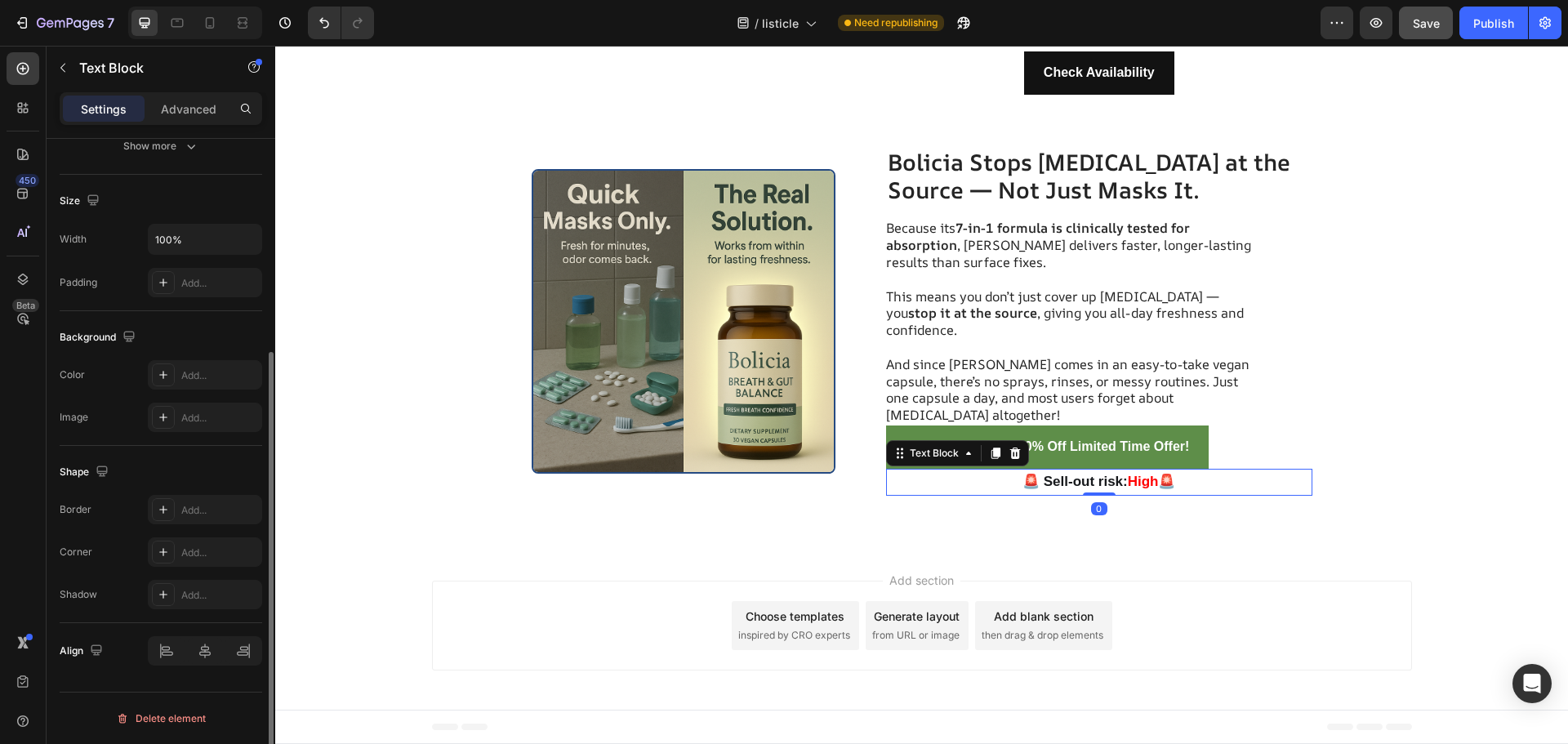
scroll to position [0, 0]
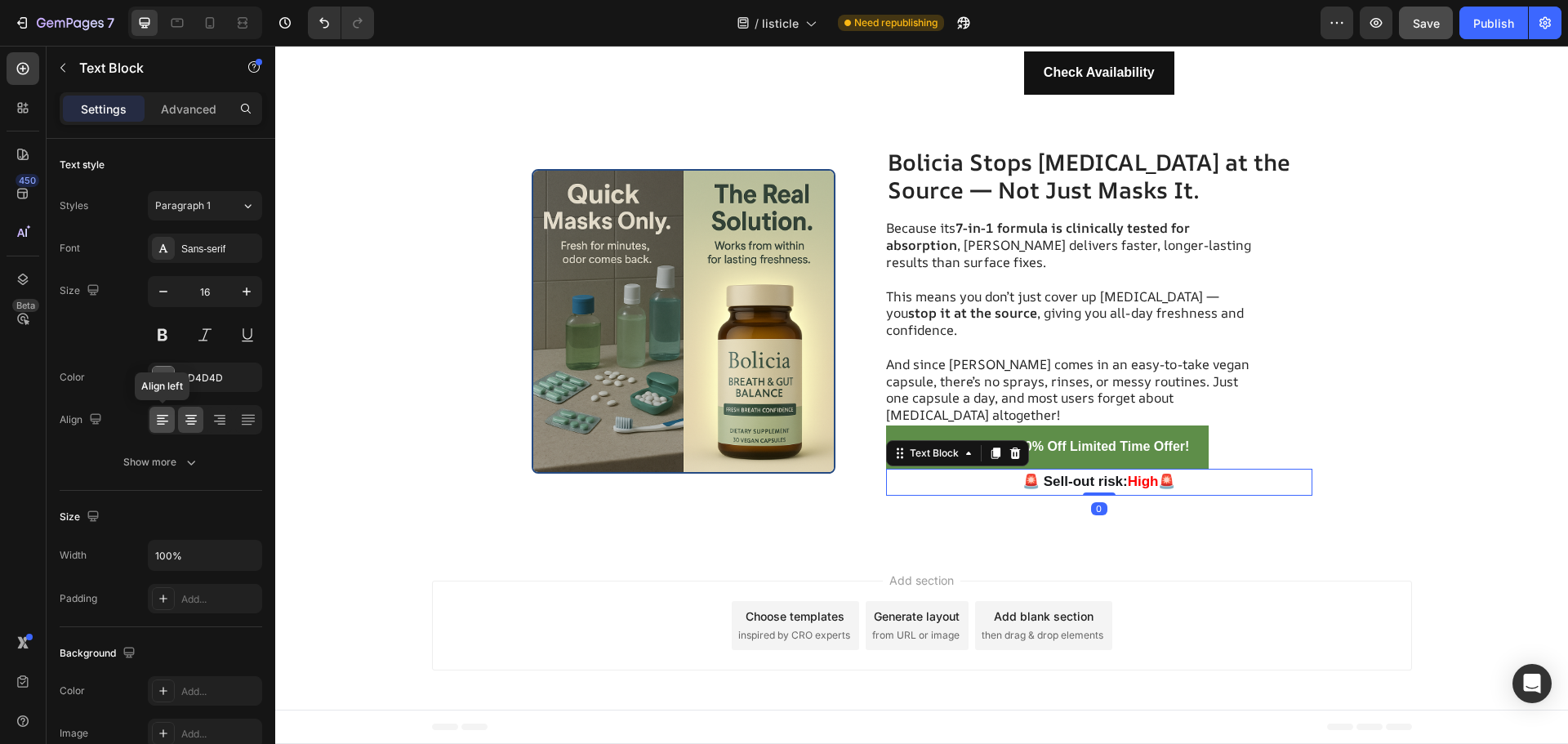
click at [162, 418] on icon at bounding box center [162, 419] width 16 height 16
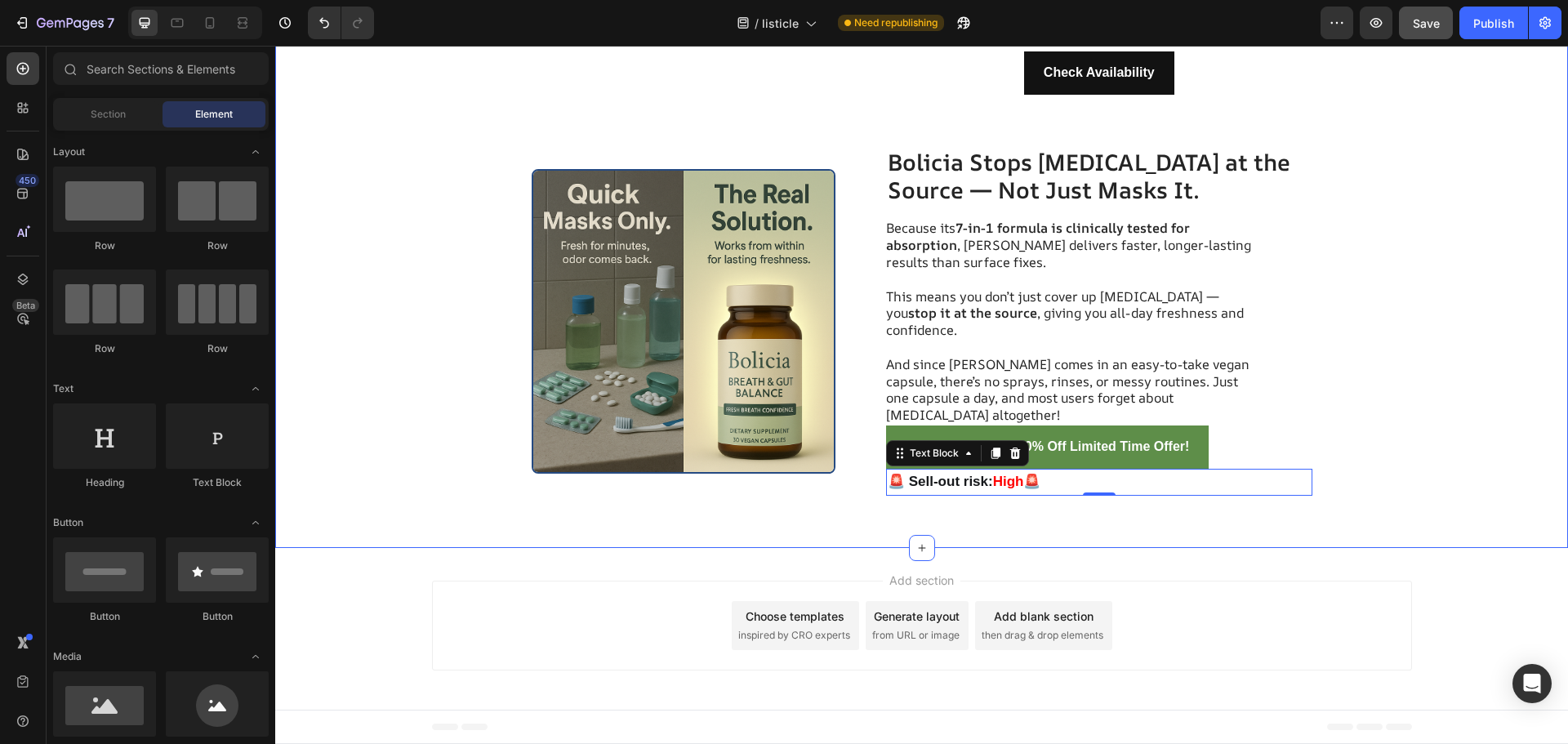
click at [871, 555] on div "Add section Choose templates inspired by CRO experts Generate layout from URL o…" at bounding box center [921, 629] width 1293 height 162
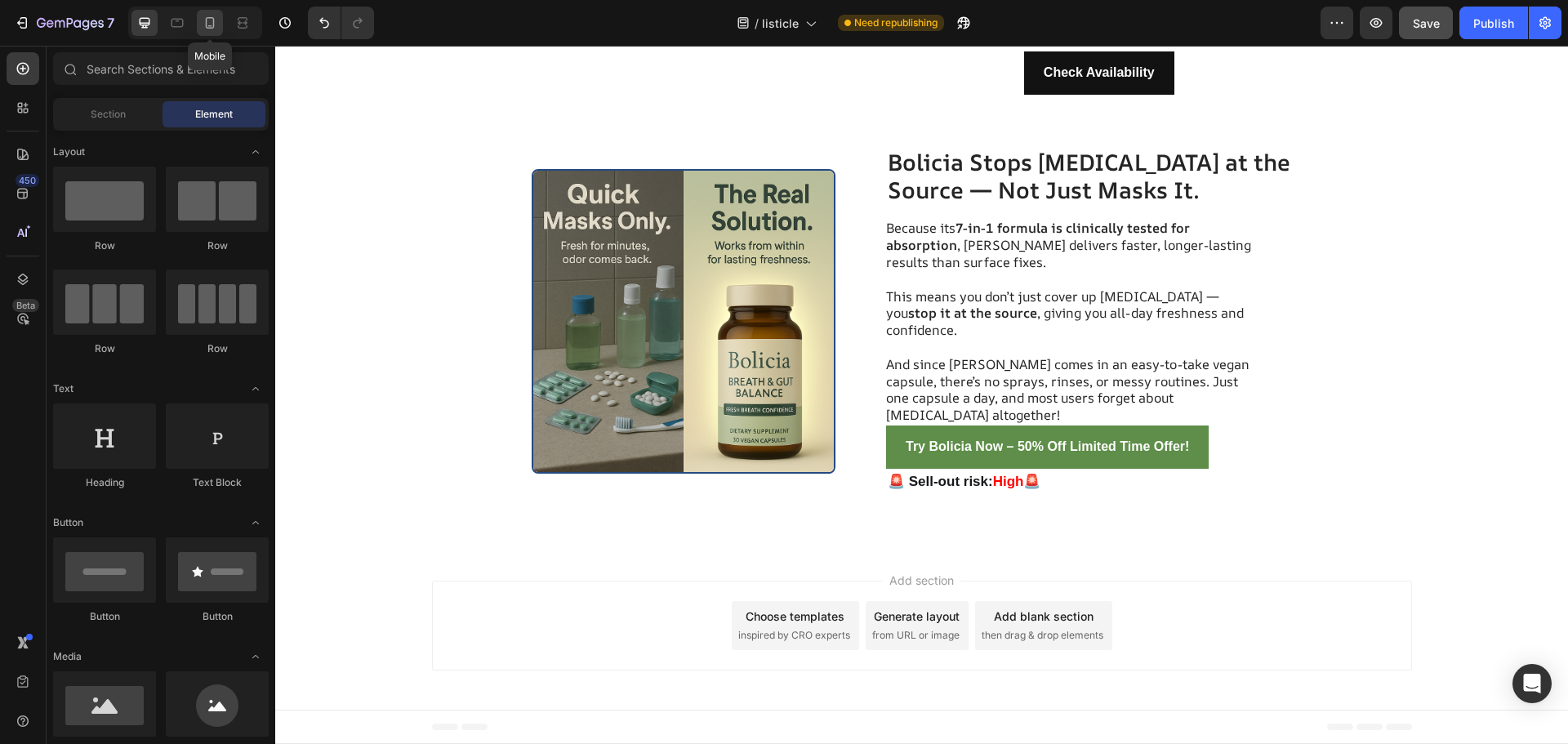
click at [212, 25] on icon at bounding box center [209, 22] width 16 height 16
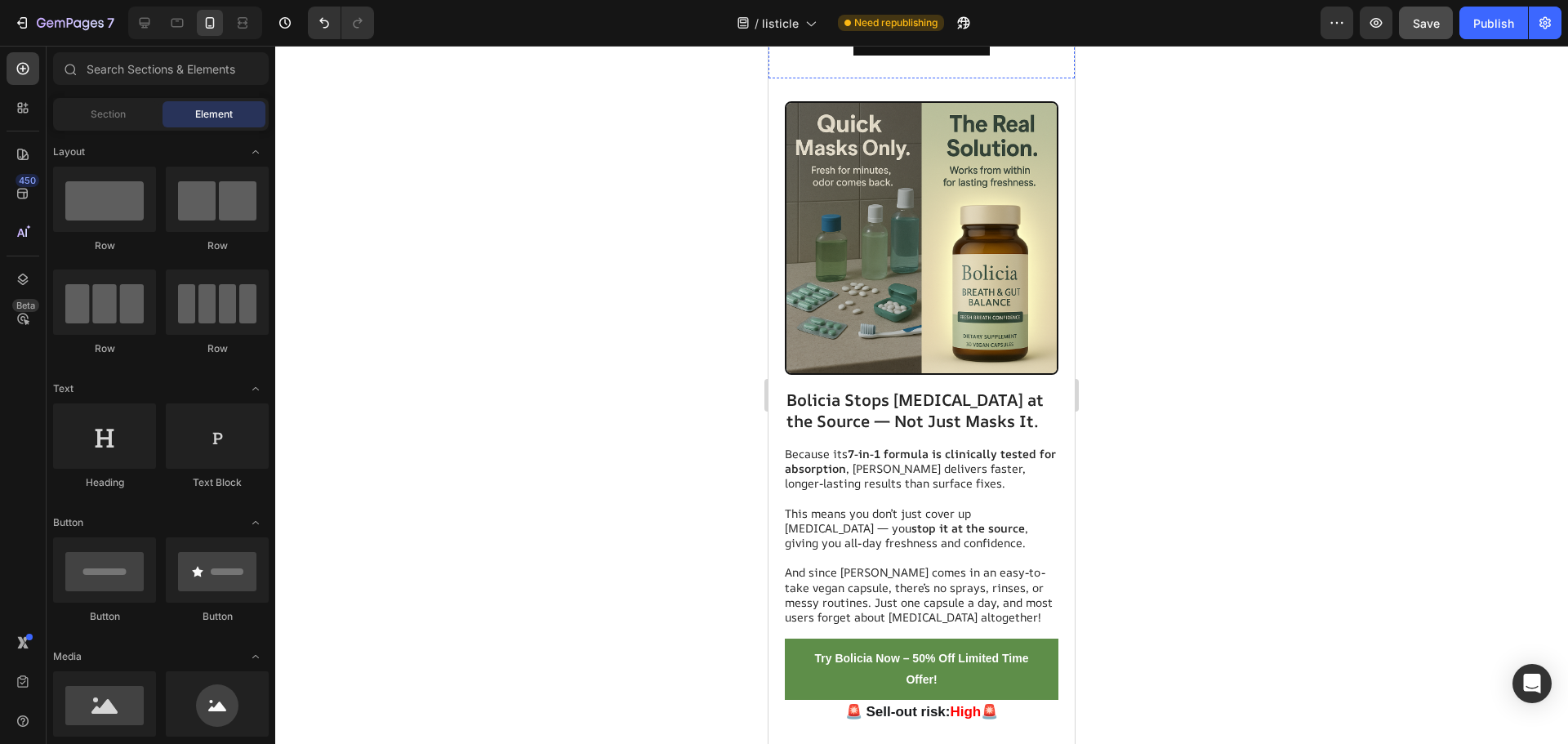
scroll to position [4843, 0]
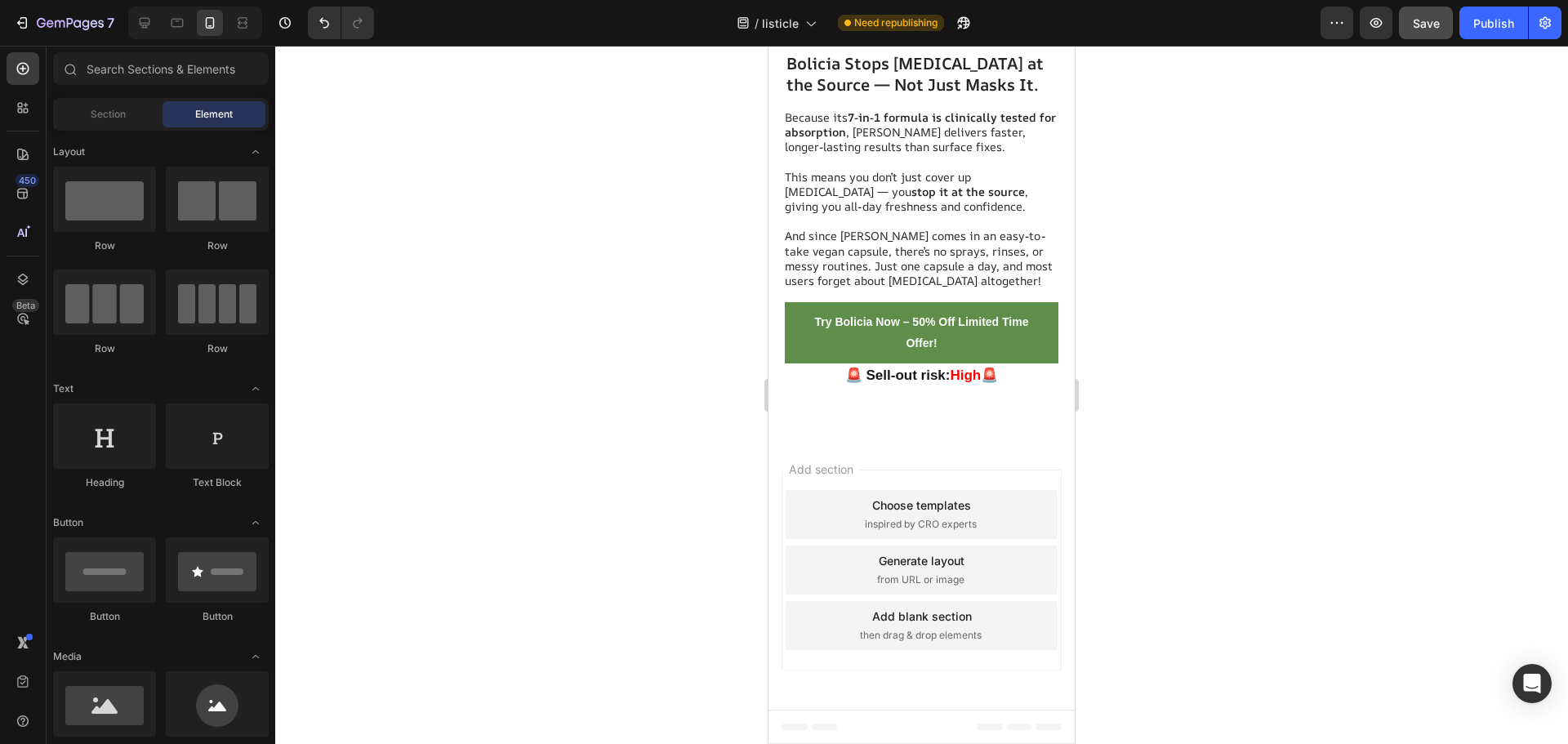
click at [1425, 33] on button "Save" at bounding box center [1426, 23] width 54 height 33
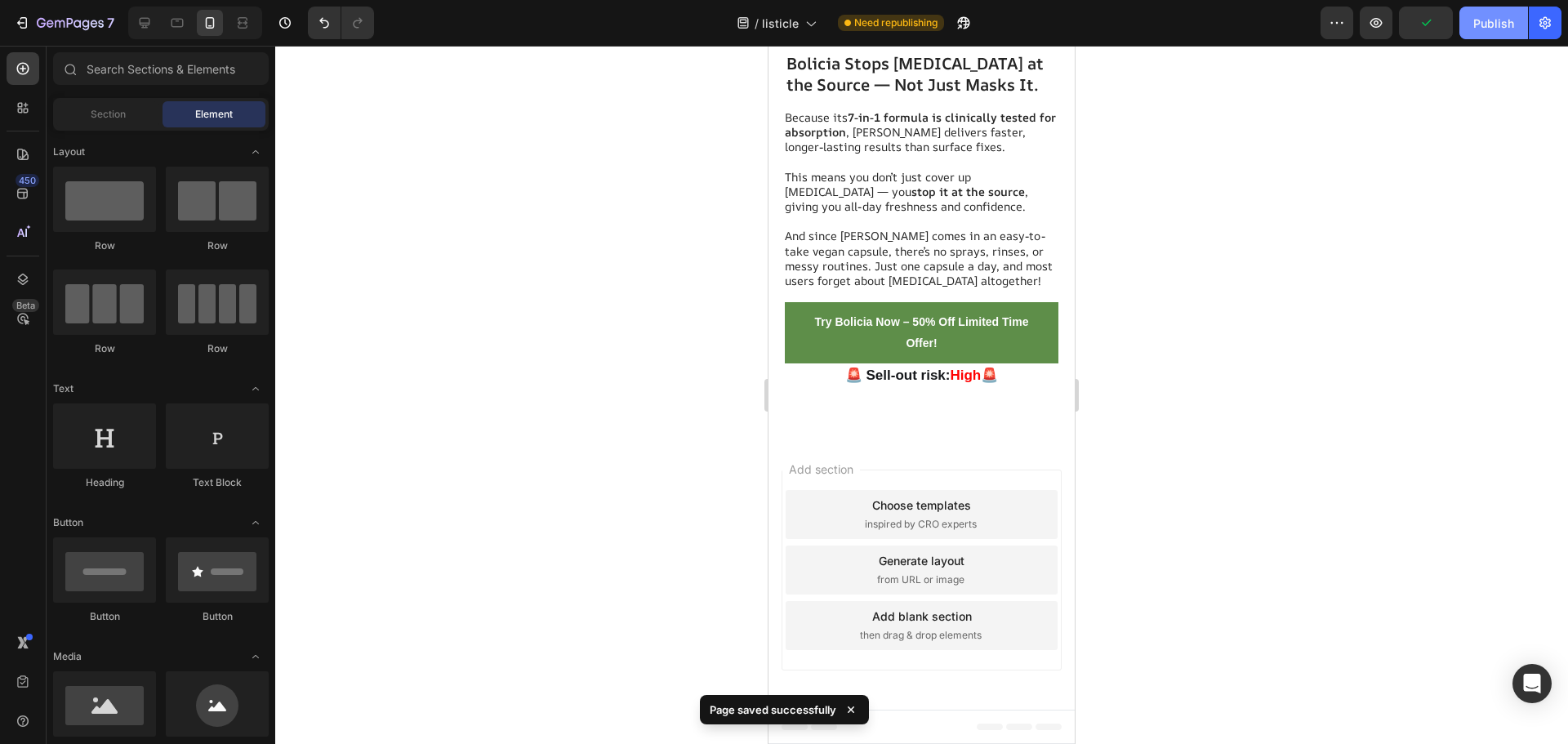
click at [1484, 29] on div "Publish" at bounding box center [1493, 23] width 41 height 17
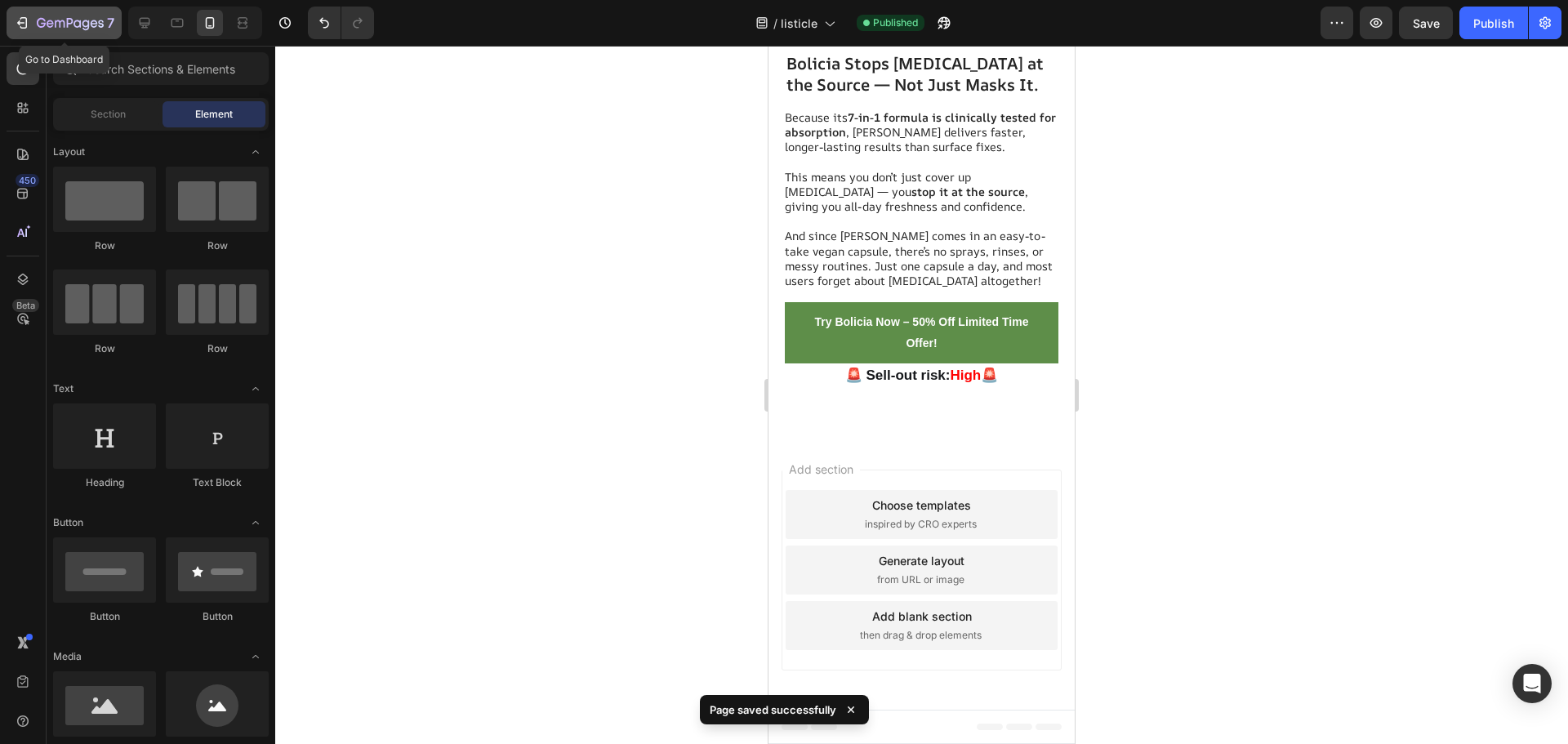
click at [13, 30] on button "7" at bounding box center [64, 23] width 115 height 33
